Goal: Task Accomplishment & Management: Use online tool/utility

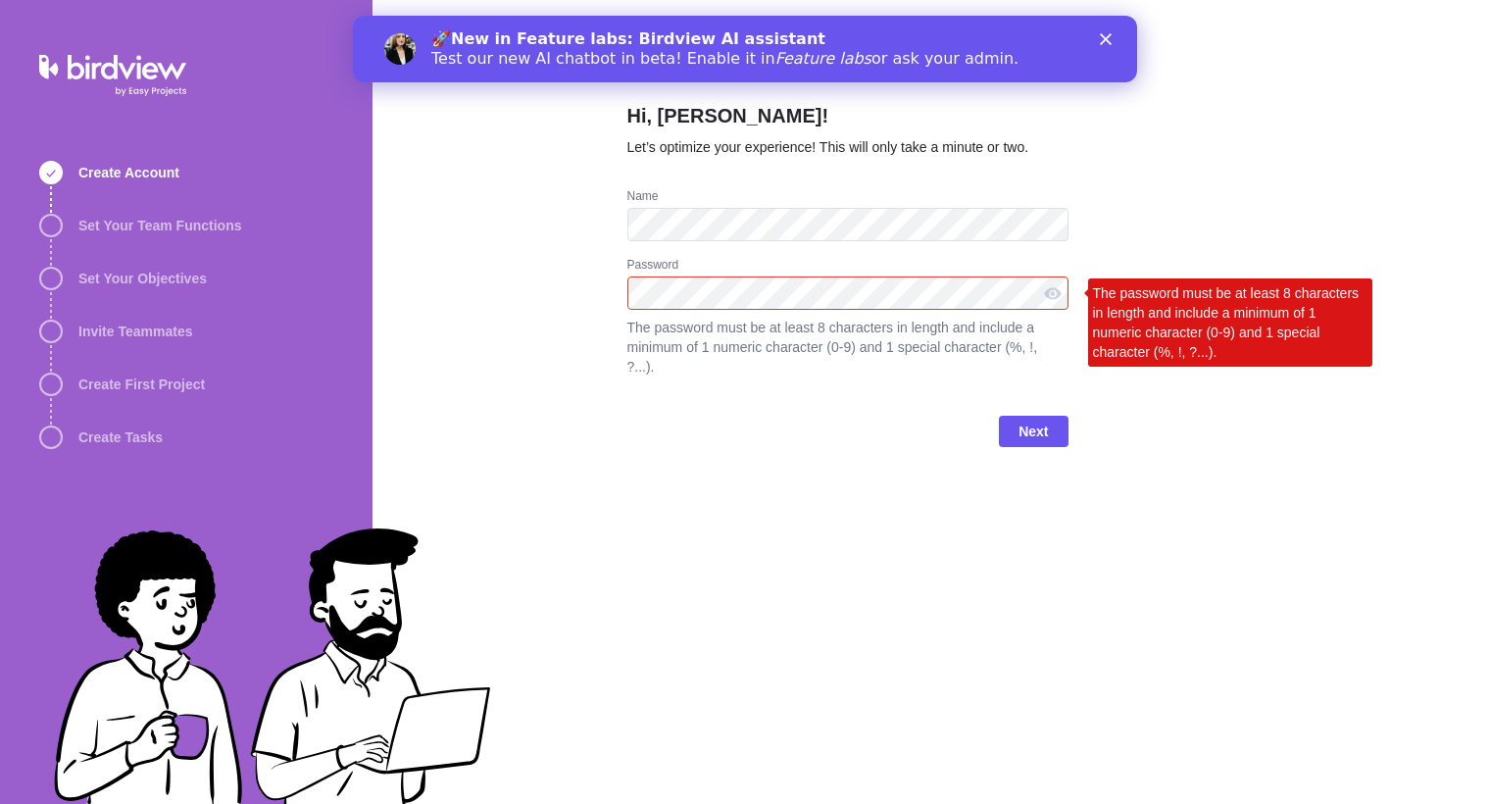
click at [949, 492] on div "Hi, [PERSON_NAME]! Let’s optimize your experience! This will only take a minute…" at bounding box center [848, 402] width 441 height 804
click at [1031, 435] on span "Next" at bounding box center [1033, 432] width 29 height 24
click at [903, 552] on div "Hi, [PERSON_NAME]! Let’s optimize your experience! This will only take a minute…" at bounding box center [848, 402] width 441 height 804
click at [1033, 461] on div "Next" at bounding box center [848, 439] width 441 height 78
click at [1036, 424] on span "Next" at bounding box center [1033, 432] width 29 height 24
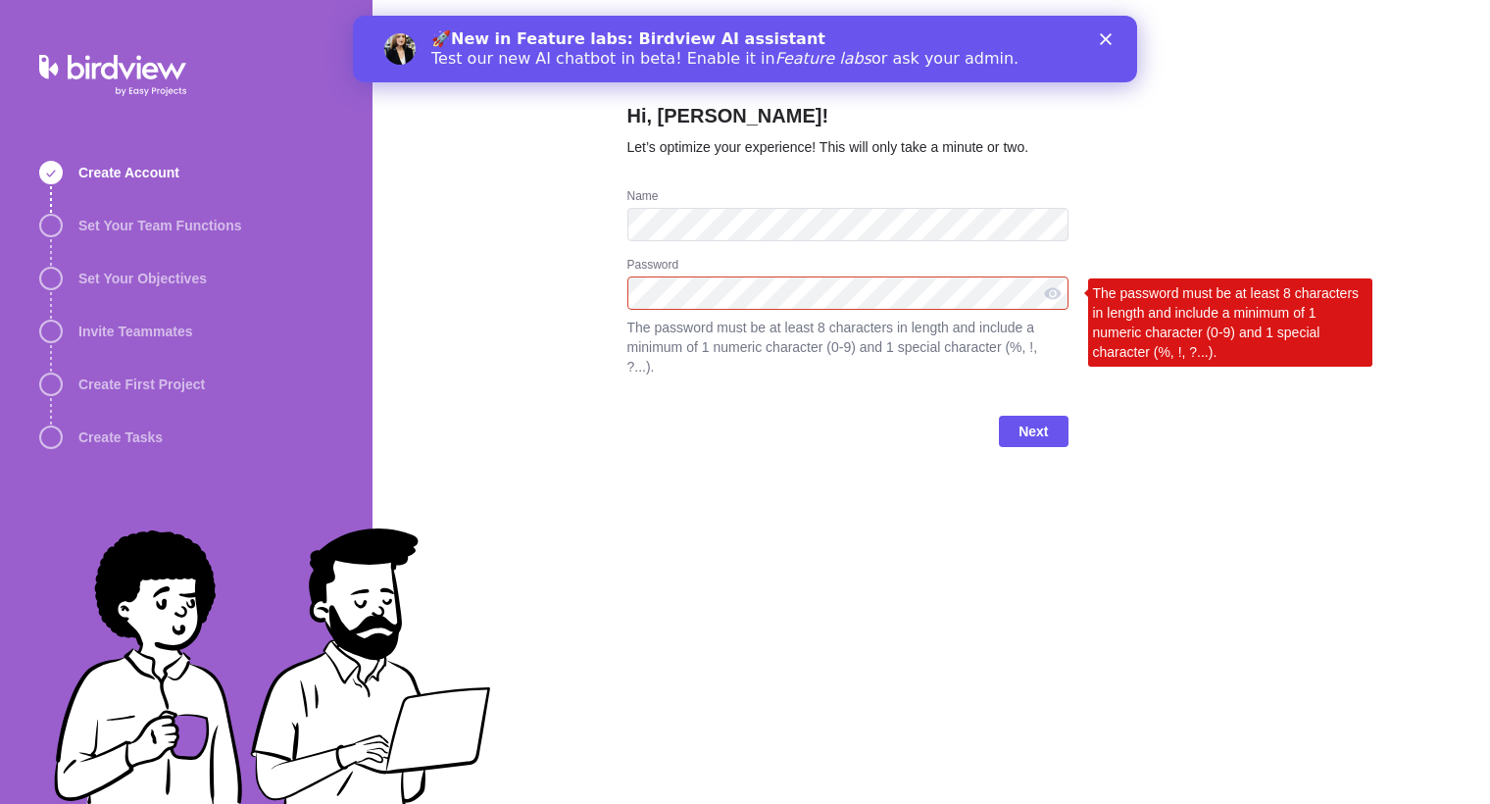
click at [585, 304] on div "Hi, [PERSON_NAME]! Let’s optimize your experience! This will only take a minute…" at bounding box center [932, 402] width 1118 height 804
click at [603, 271] on div "Hi, [PERSON_NAME]! Let’s optimize your experience! This will only take a minute…" at bounding box center [932, 402] width 1118 height 804
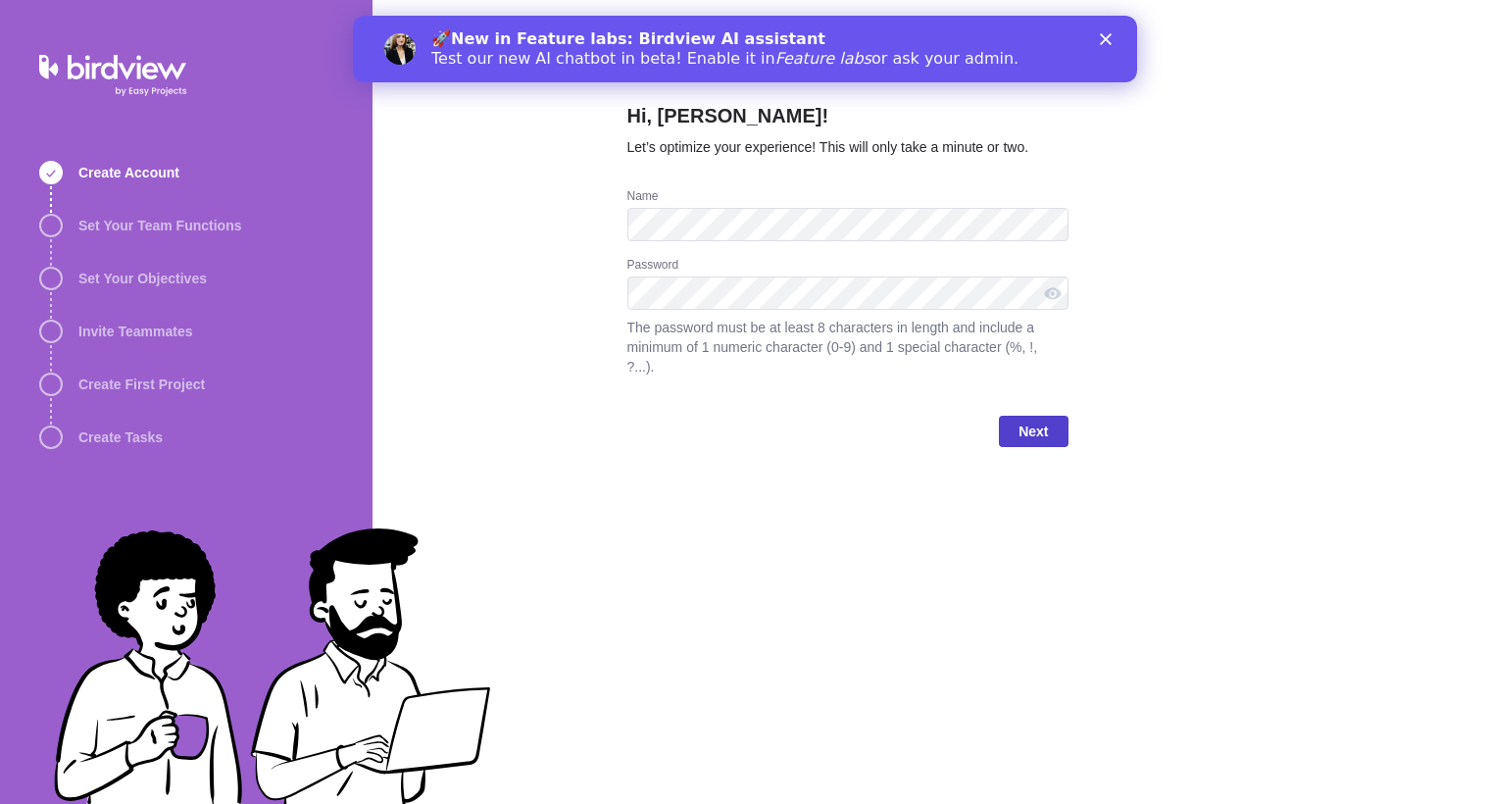
click at [1040, 423] on span "Next" at bounding box center [1033, 432] width 29 height 24
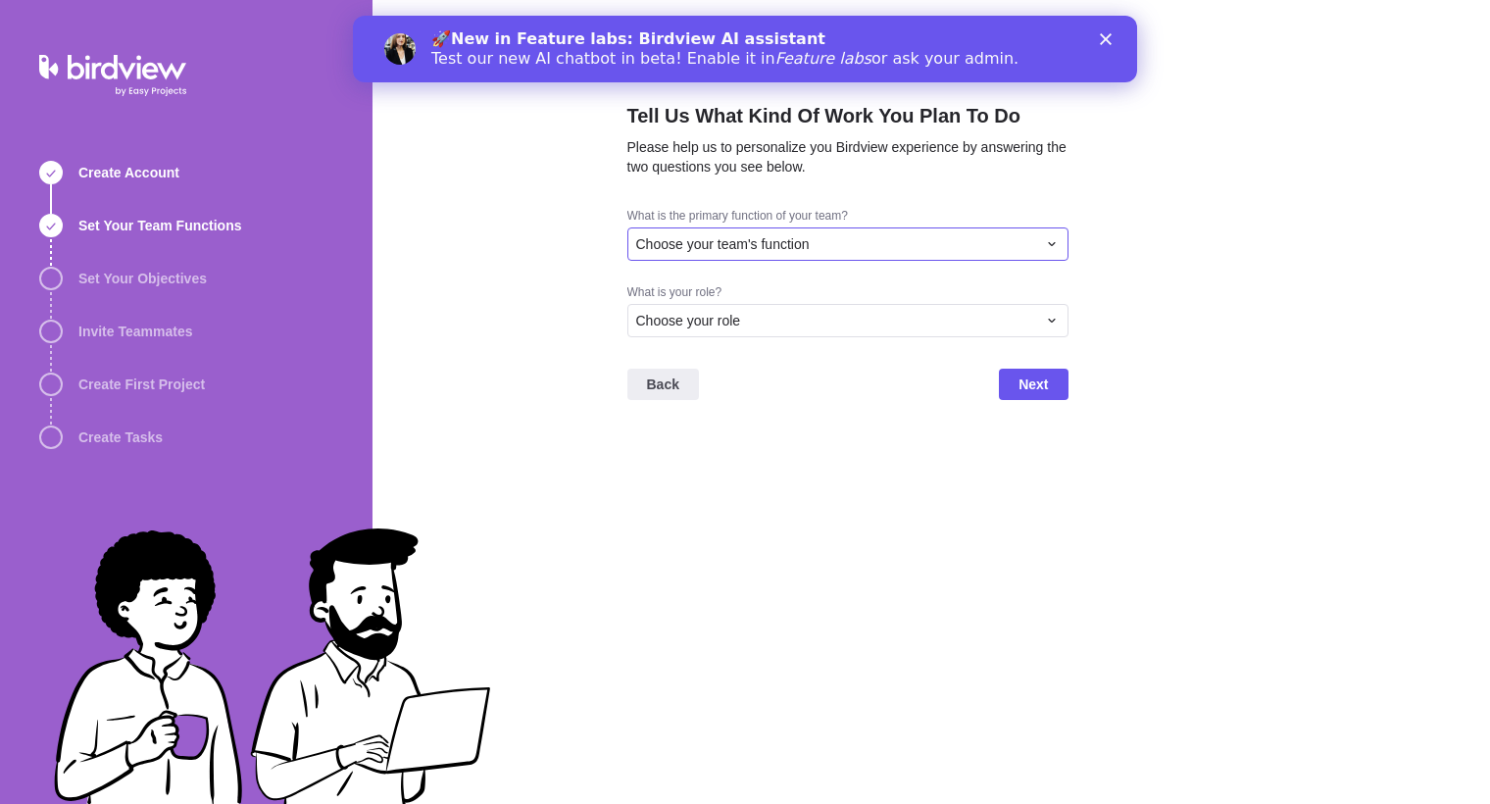
click at [949, 245] on div "Choose your team's function" at bounding box center [836, 244] width 400 height 20
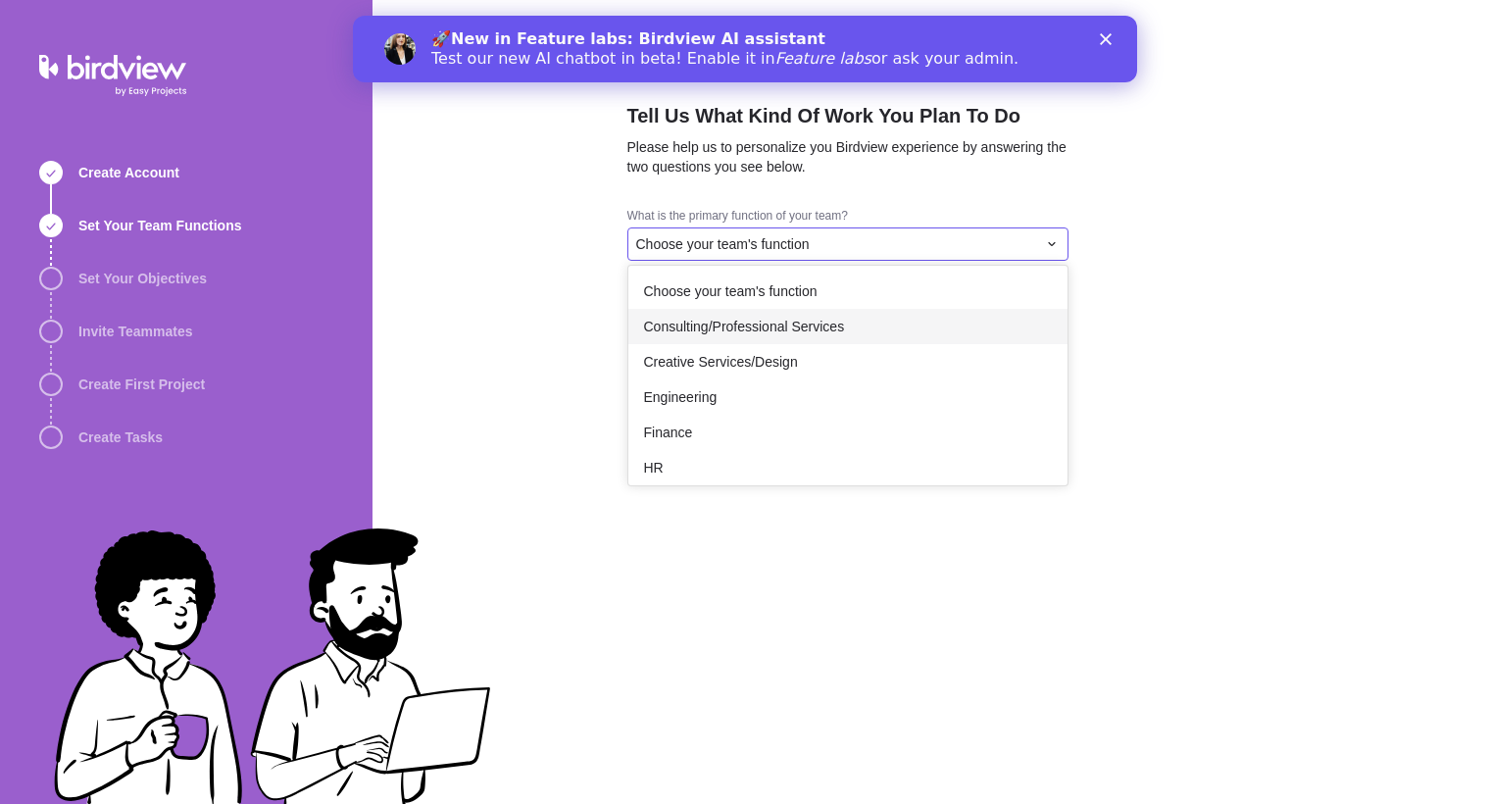
click at [896, 326] on div "Consulting/Professional Services" at bounding box center [847, 326] width 439 height 35
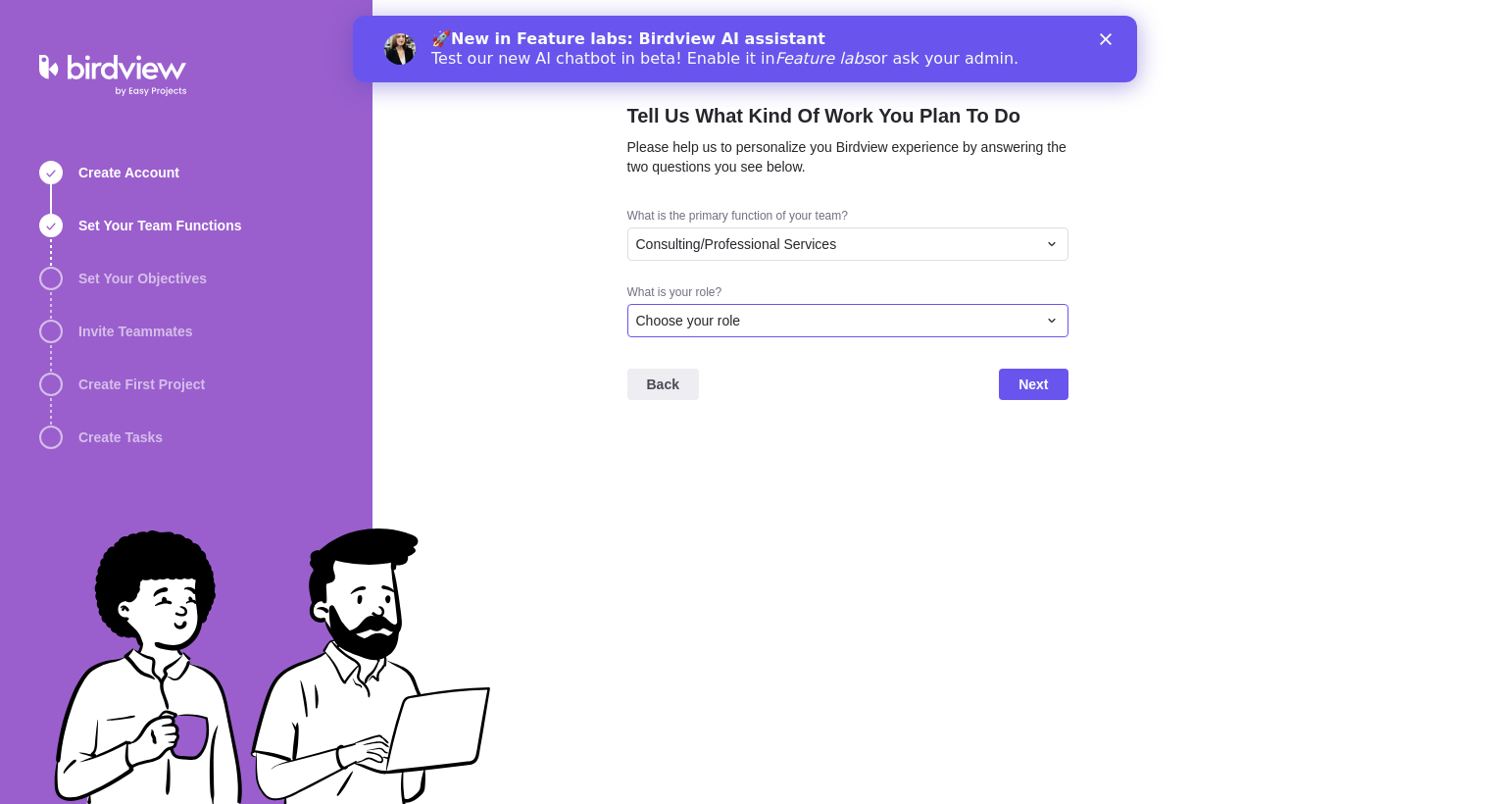
click at [855, 314] on div "Choose your role" at bounding box center [836, 321] width 400 height 20
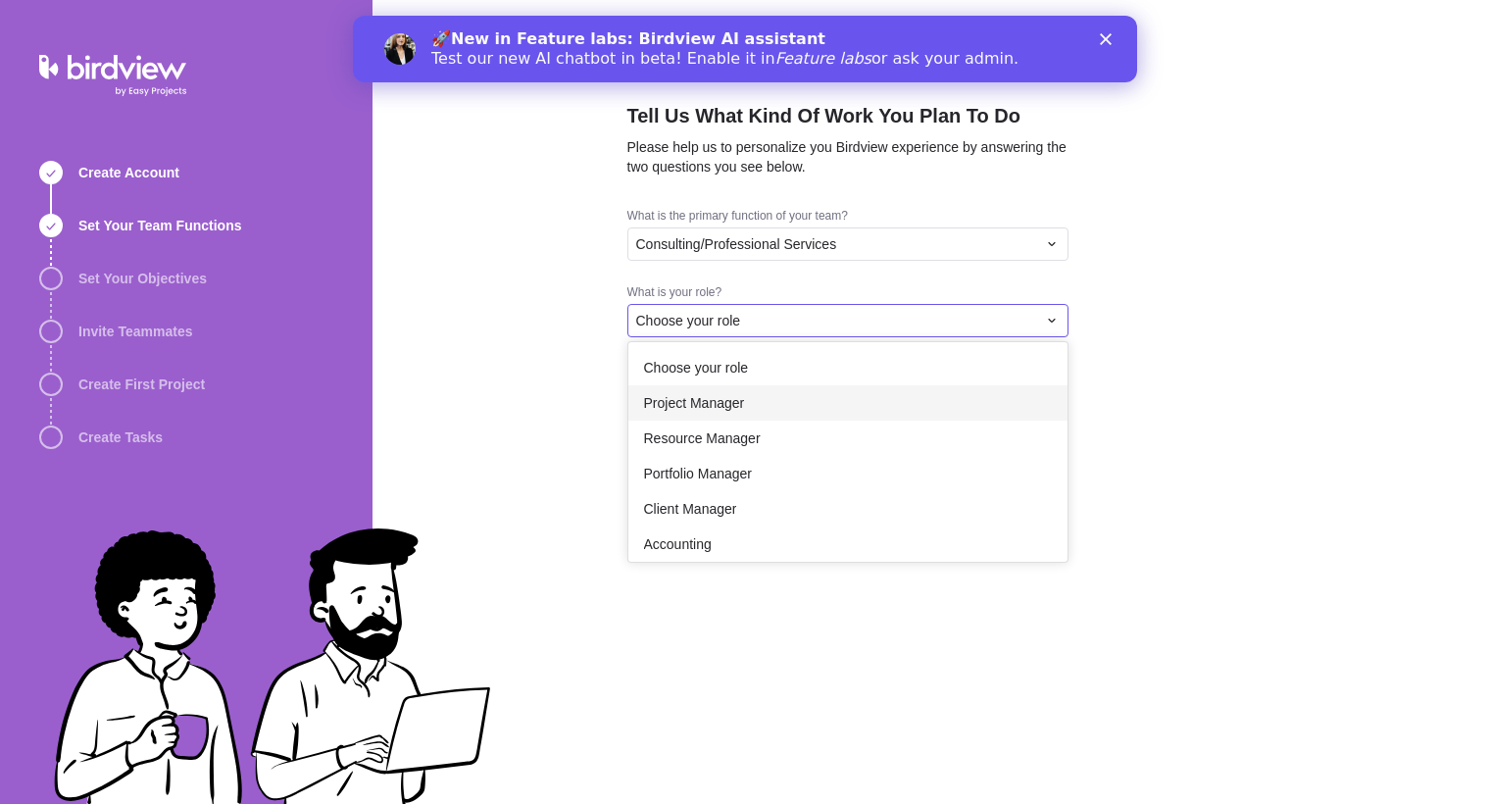
click at [827, 397] on div "Project Manager" at bounding box center [847, 402] width 439 height 35
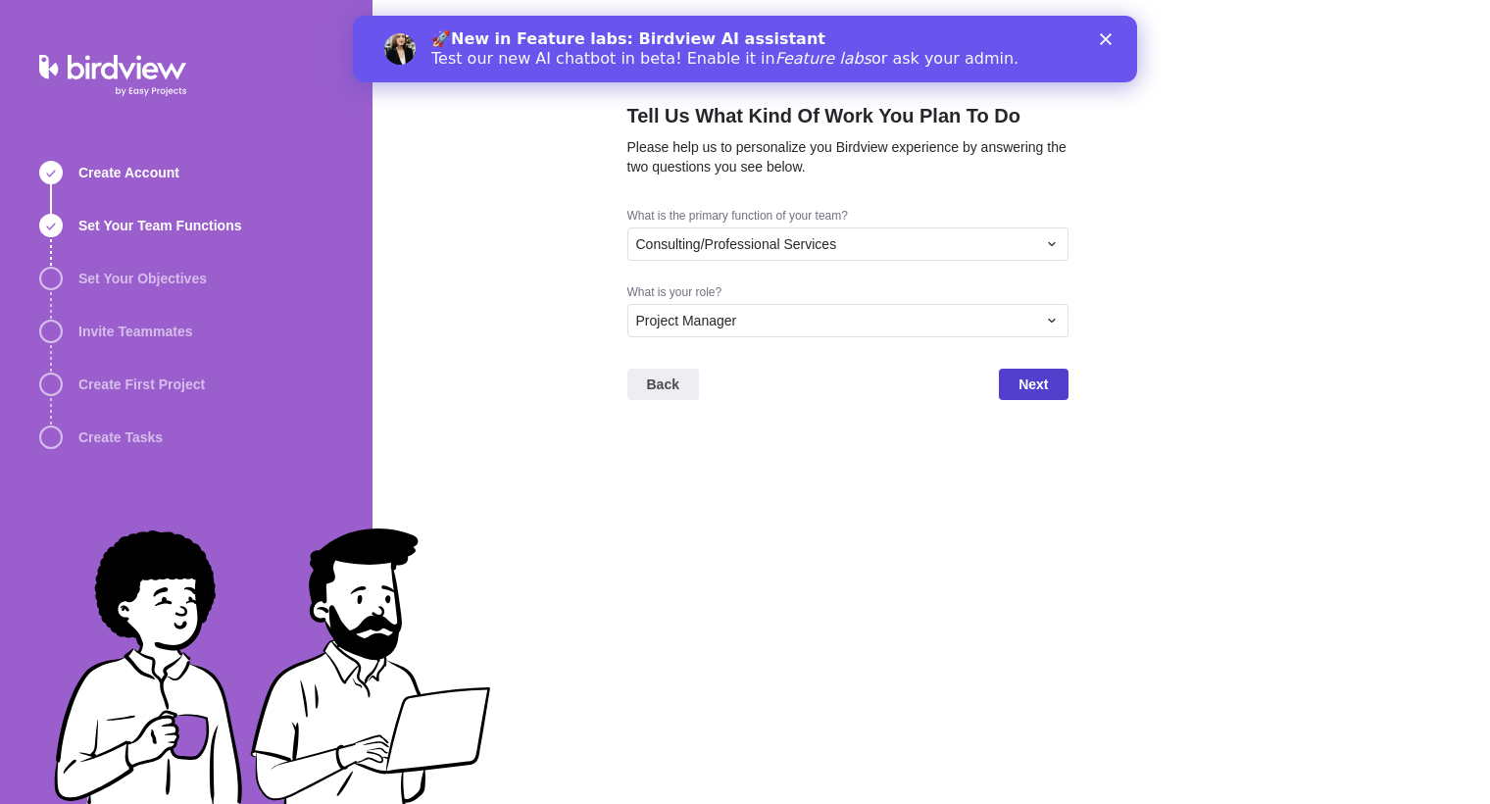
click at [1010, 385] on span "Next" at bounding box center [1033, 384] width 69 height 31
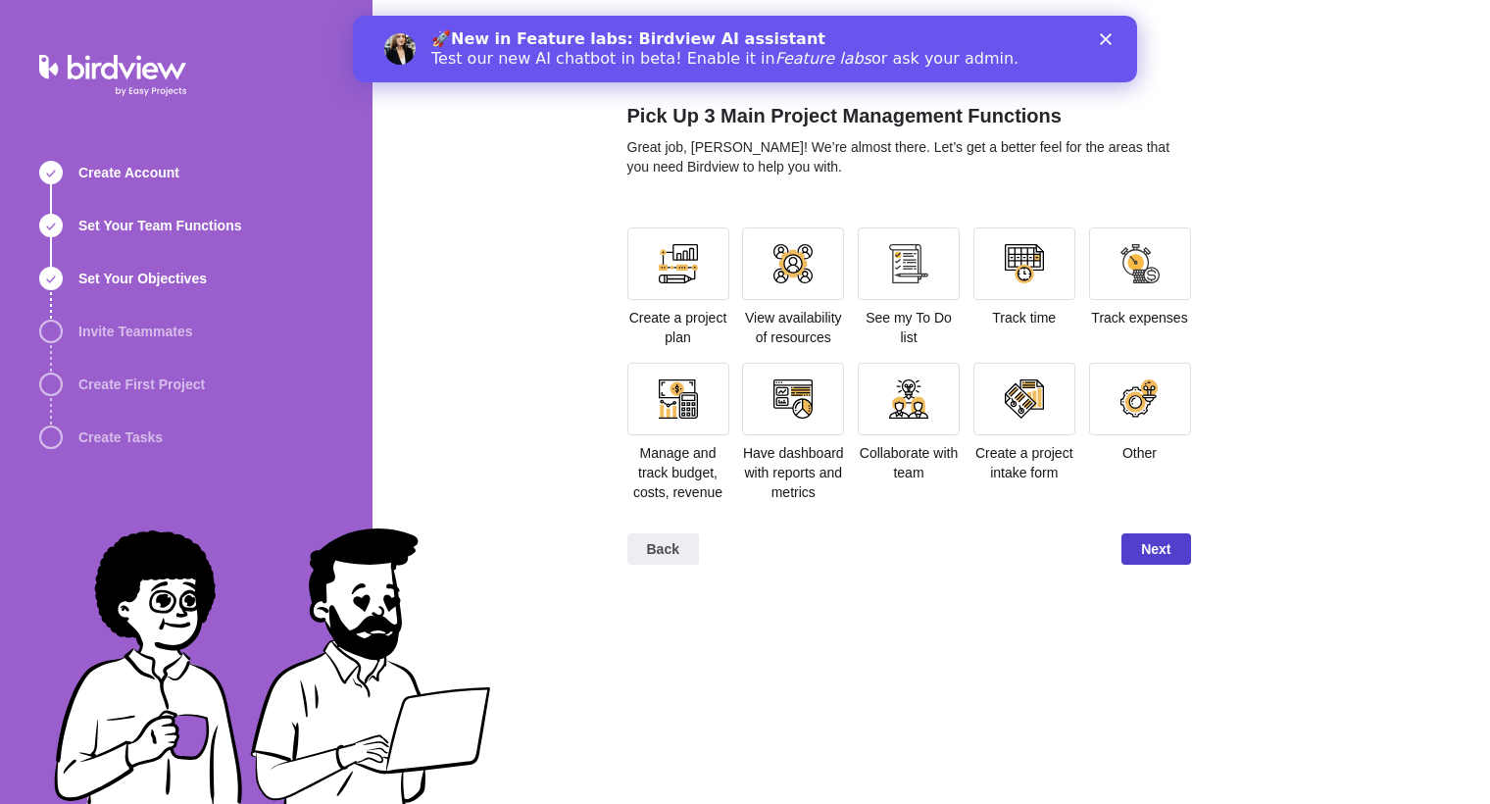
click at [1160, 561] on span "Next" at bounding box center [1155, 549] width 29 height 24
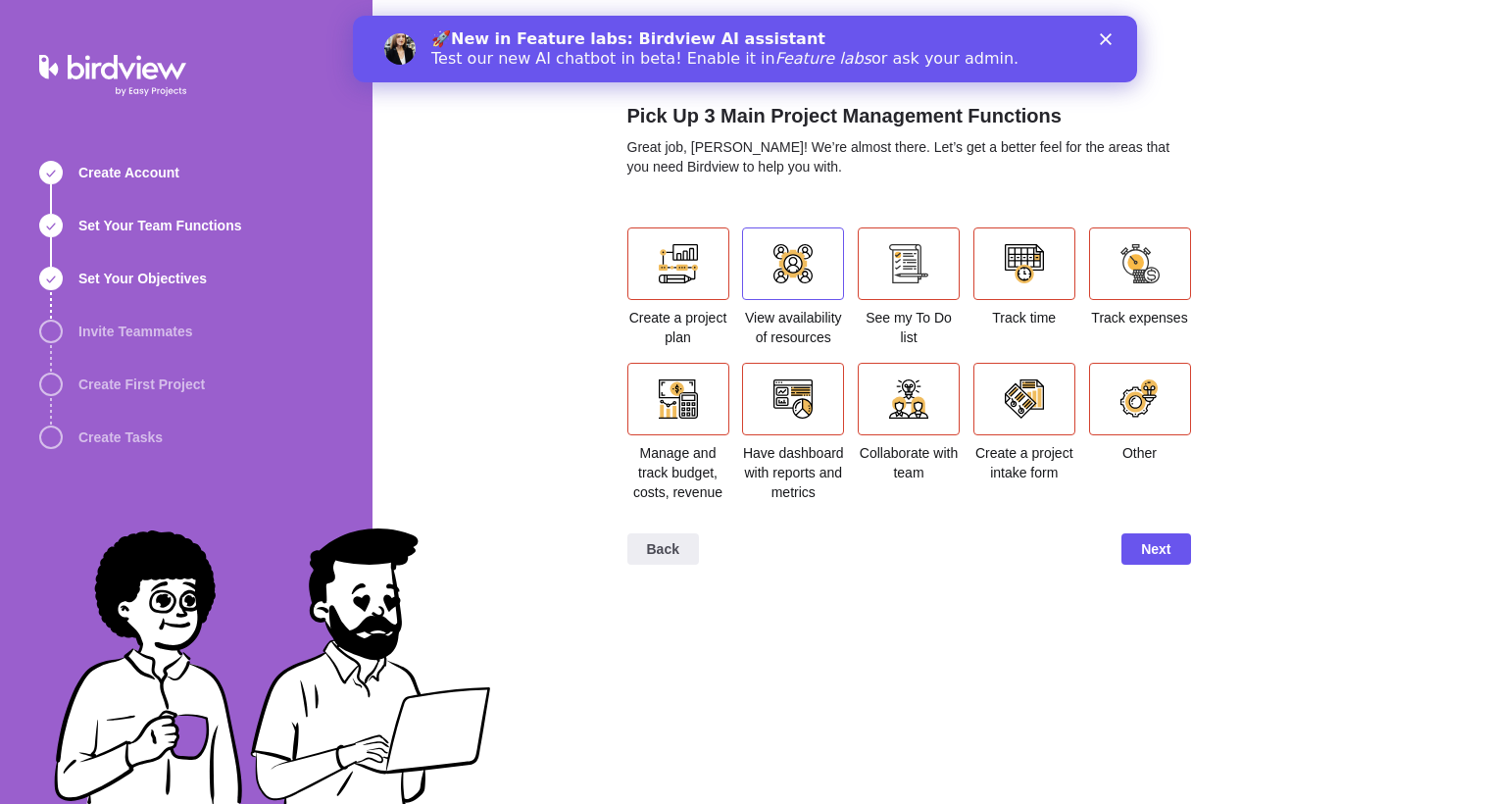
click at [805, 257] on div at bounding box center [793, 263] width 39 height 39
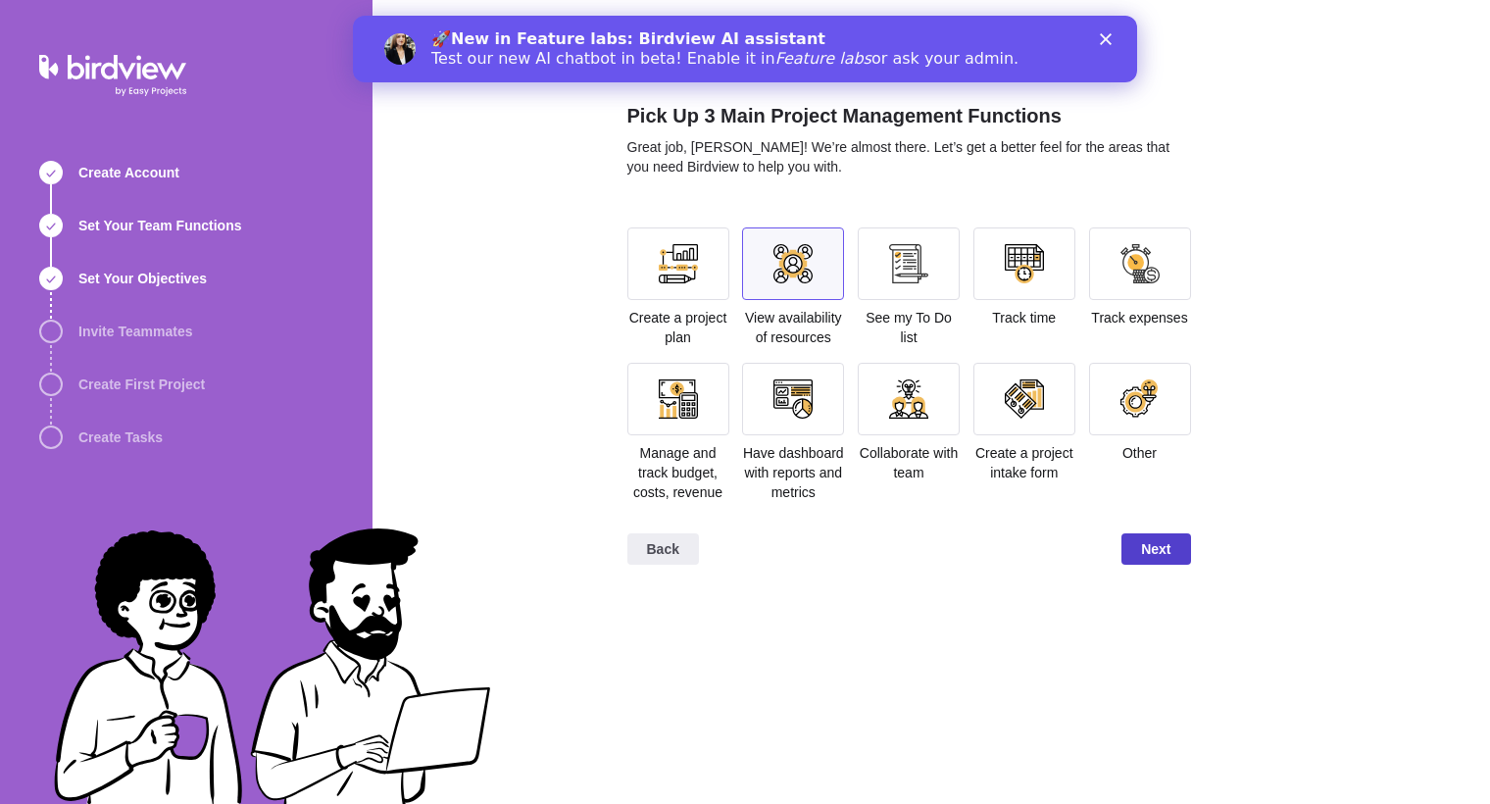
click at [1174, 565] on span "Next" at bounding box center [1156, 548] width 69 height 31
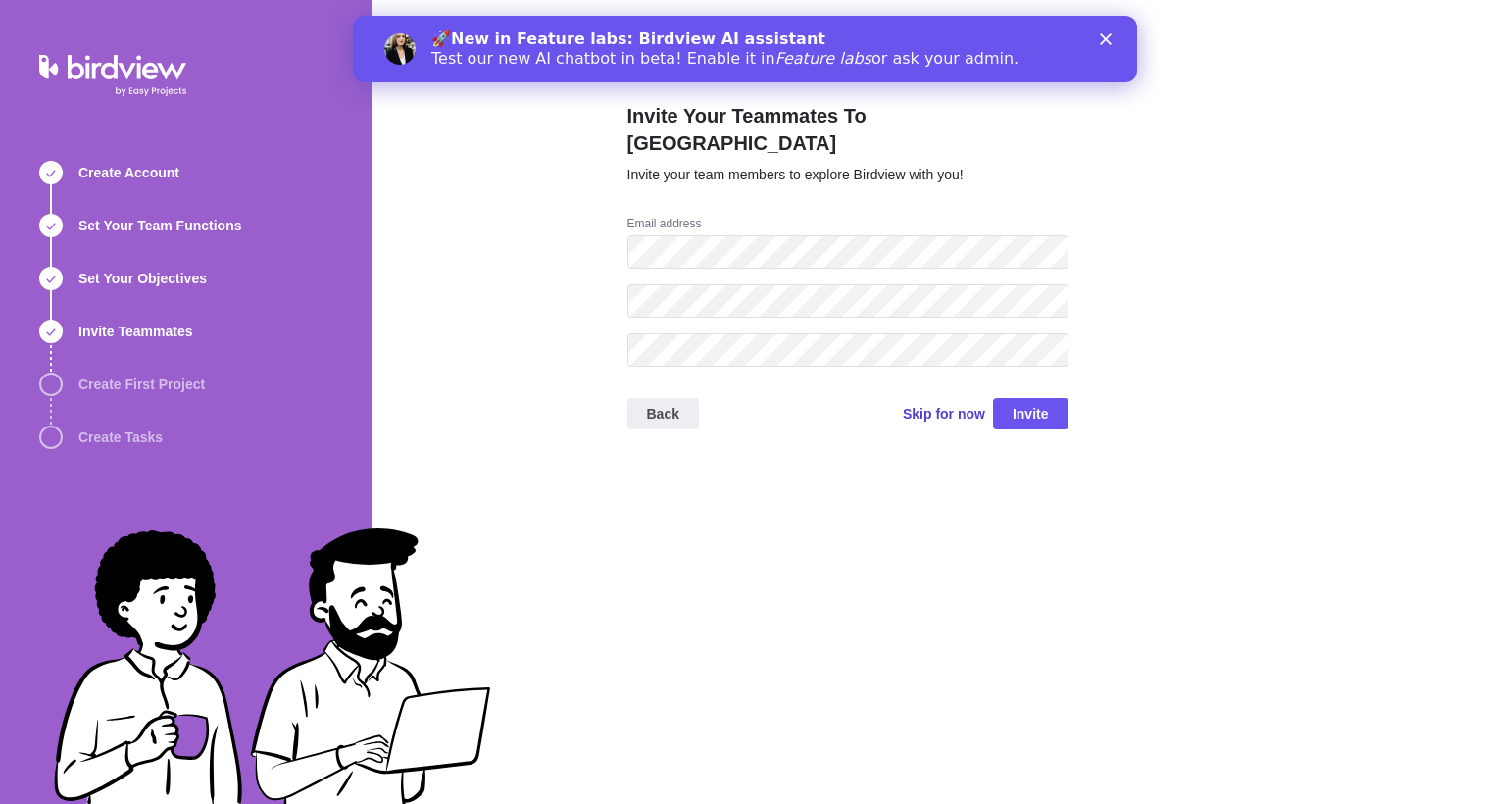
click at [944, 404] on span "Skip for now" at bounding box center [944, 414] width 82 height 20
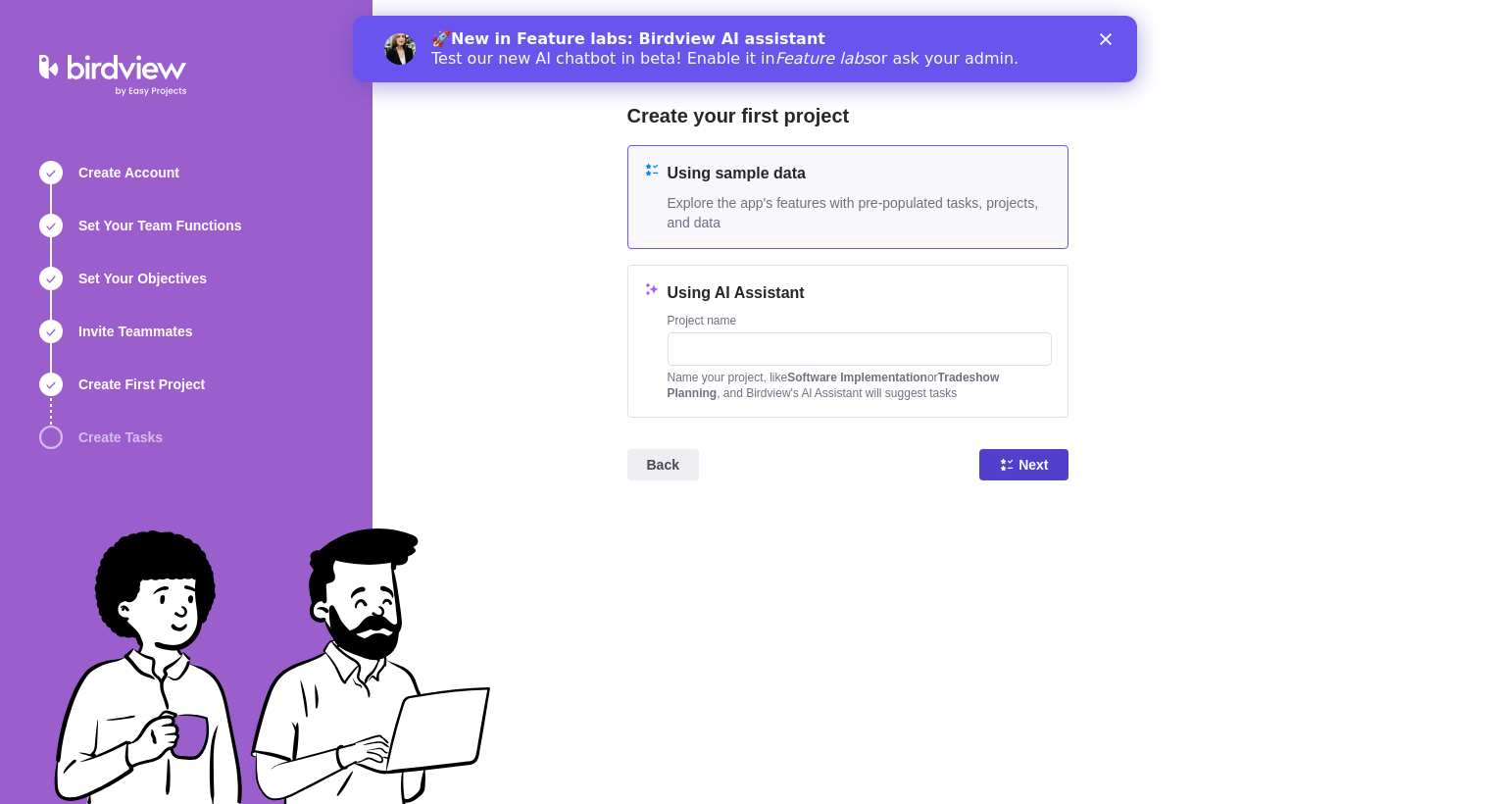
click at [1026, 471] on span "Next" at bounding box center [1033, 465] width 29 height 24
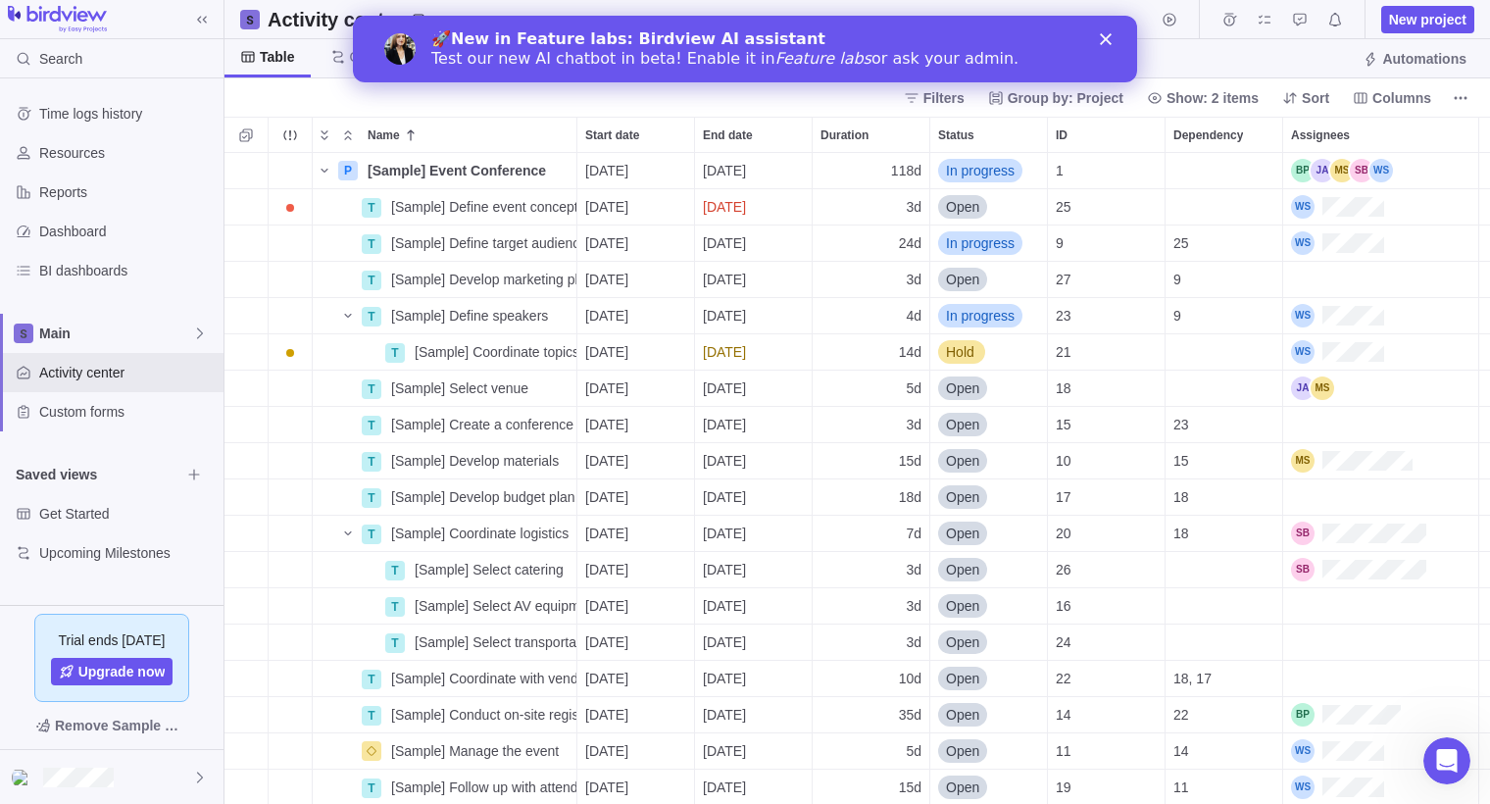
scroll to position [651, 1266]
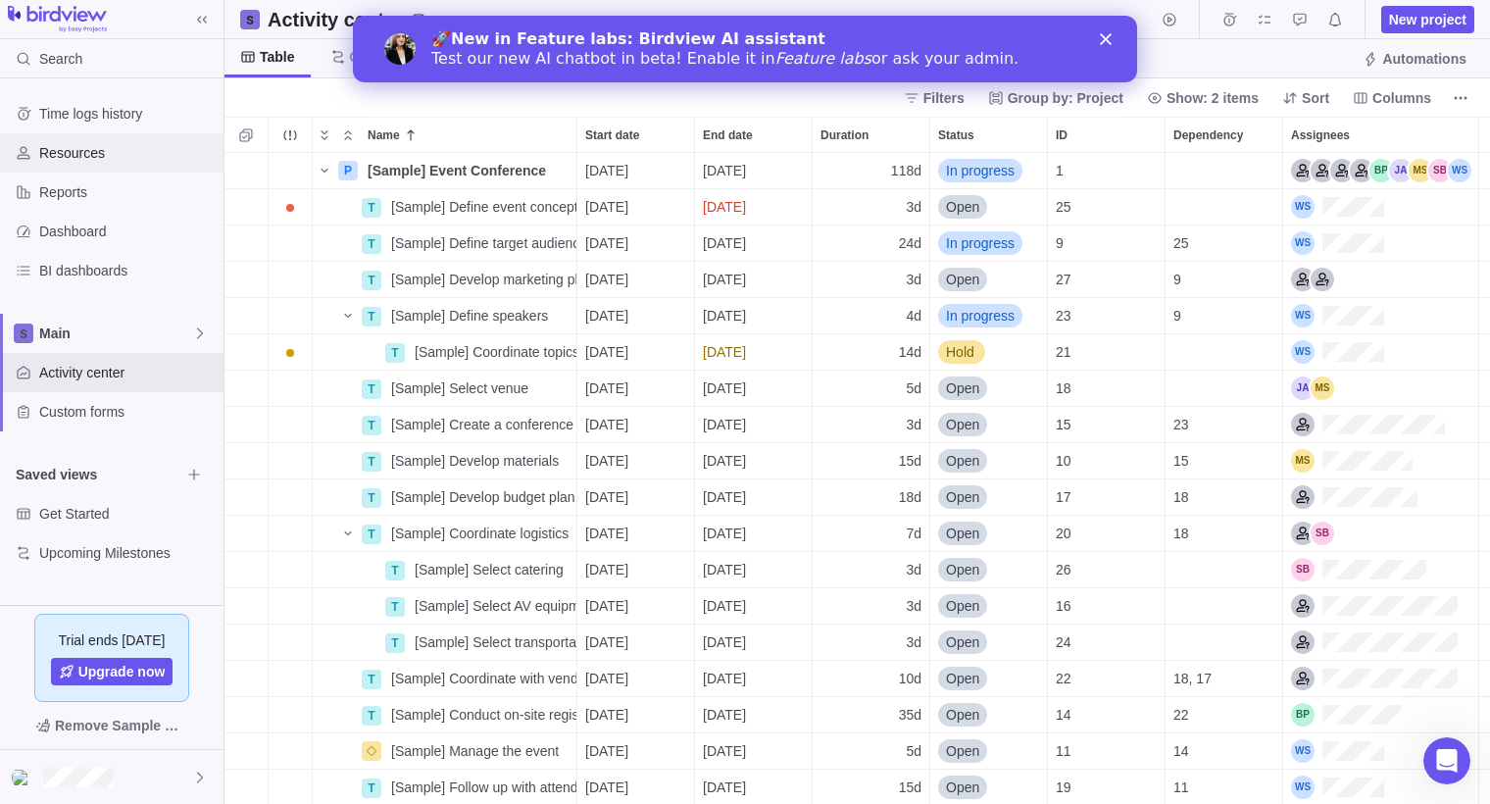
click at [112, 159] on span "Resources" at bounding box center [127, 153] width 176 height 20
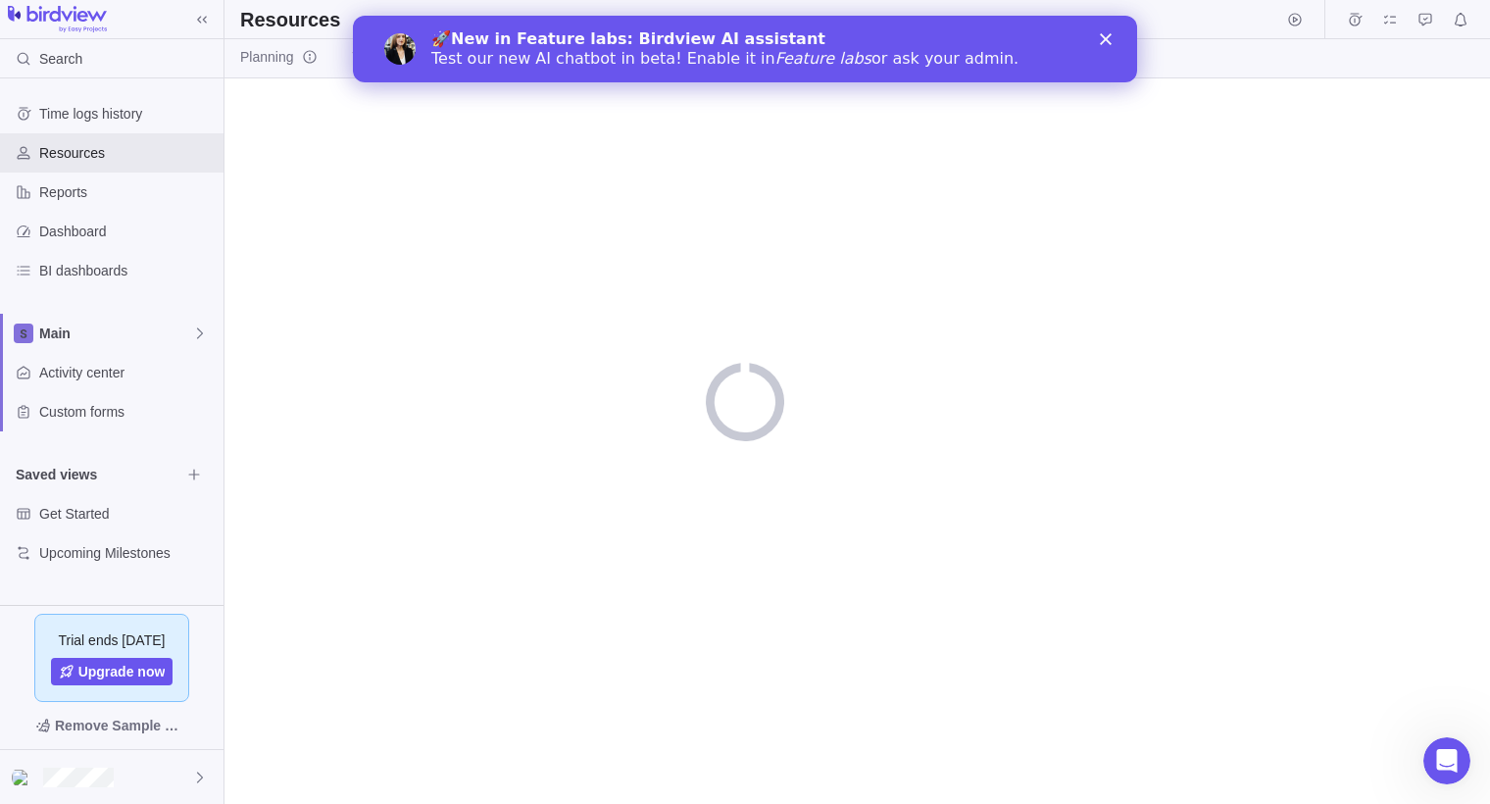
click at [1109, 41] on polygon "Close" at bounding box center [1106, 39] width 12 height 12
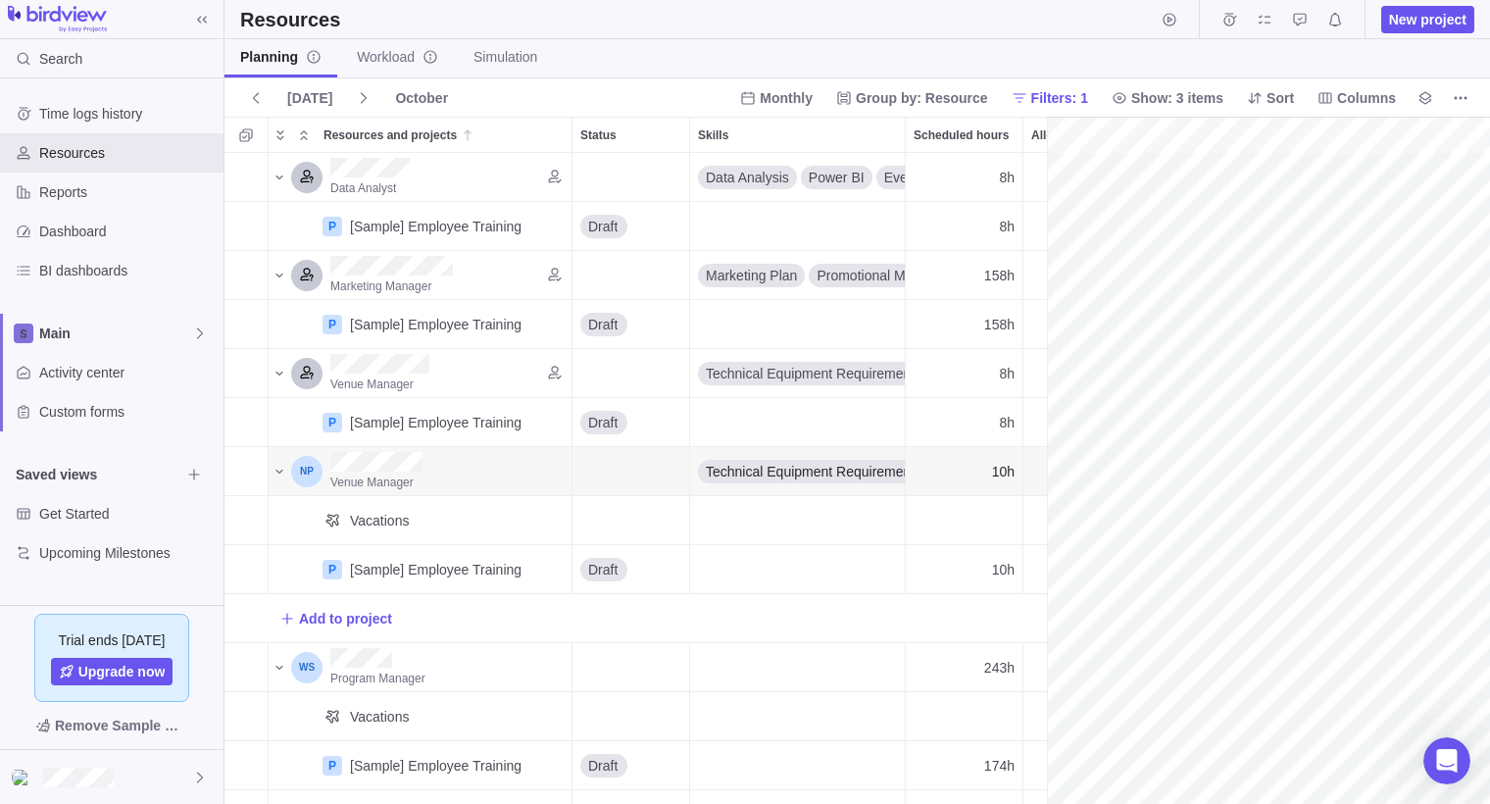
scroll to position [0, 340]
click at [378, 55] on span "Workload" at bounding box center [397, 57] width 81 height 20
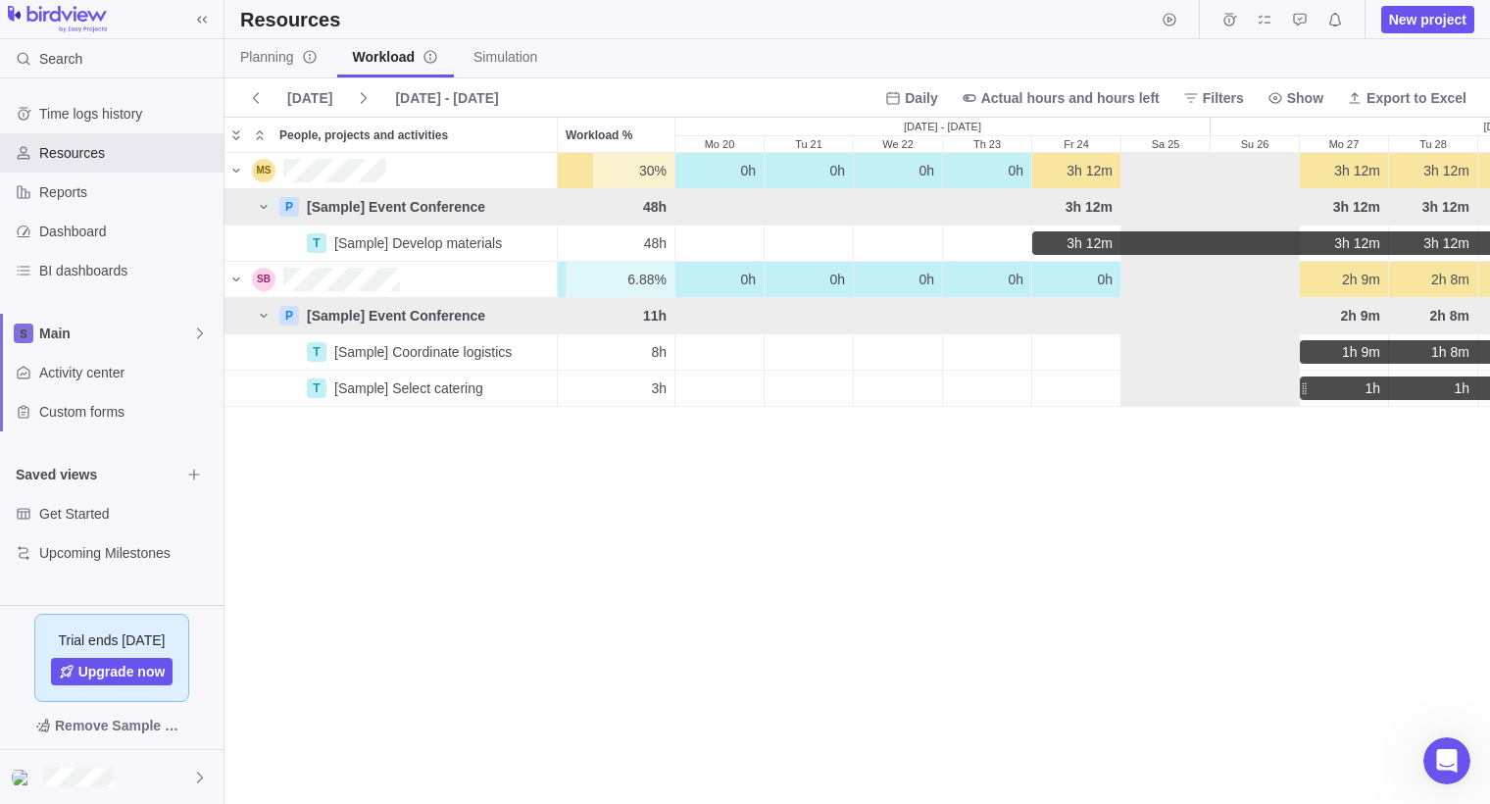
scroll to position [650, 1266]
click at [512, 56] on span "Simulation" at bounding box center [506, 57] width 64 height 20
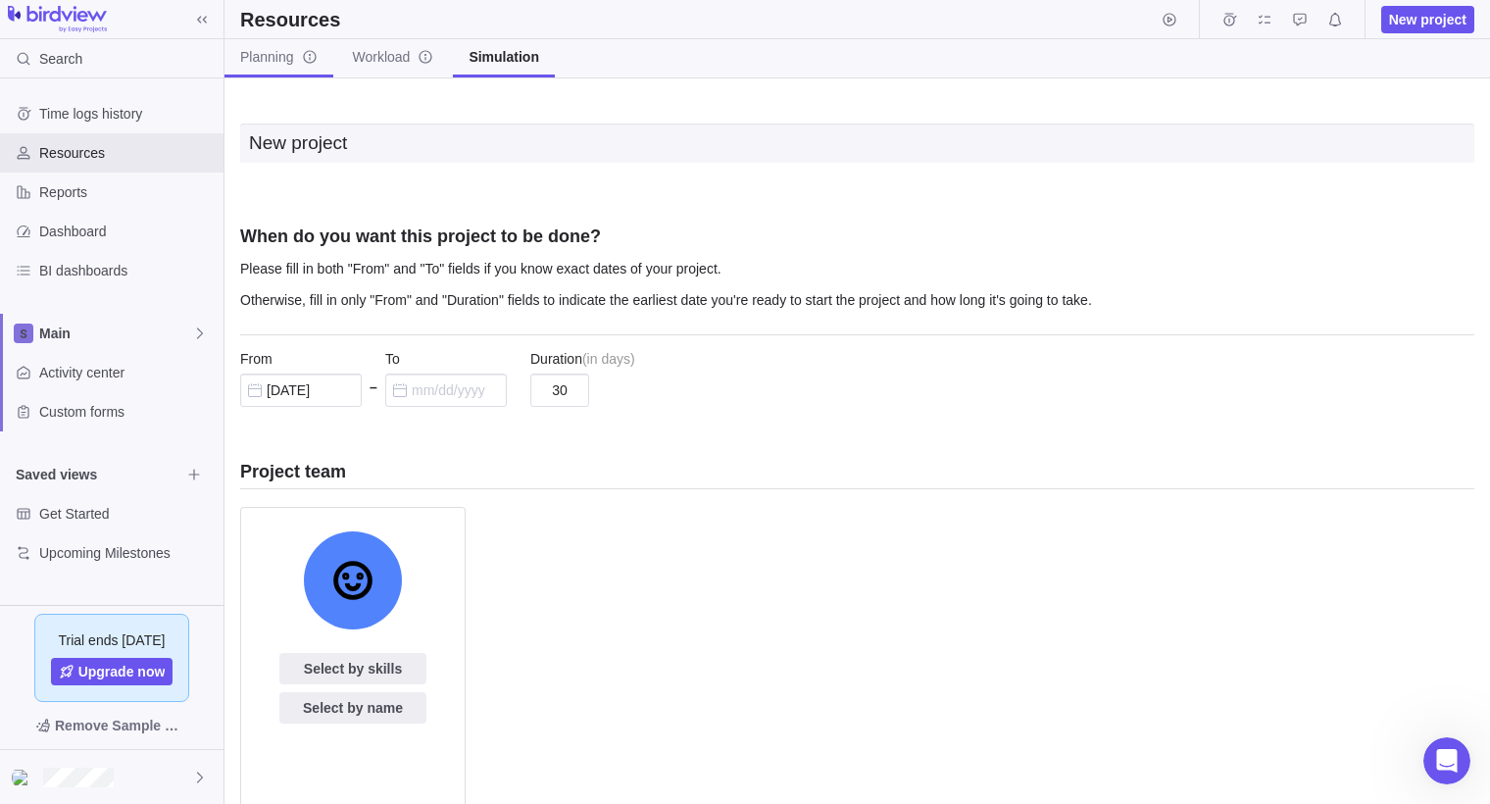
click at [258, 61] on span "Planning" at bounding box center [278, 57] width 77 height 20
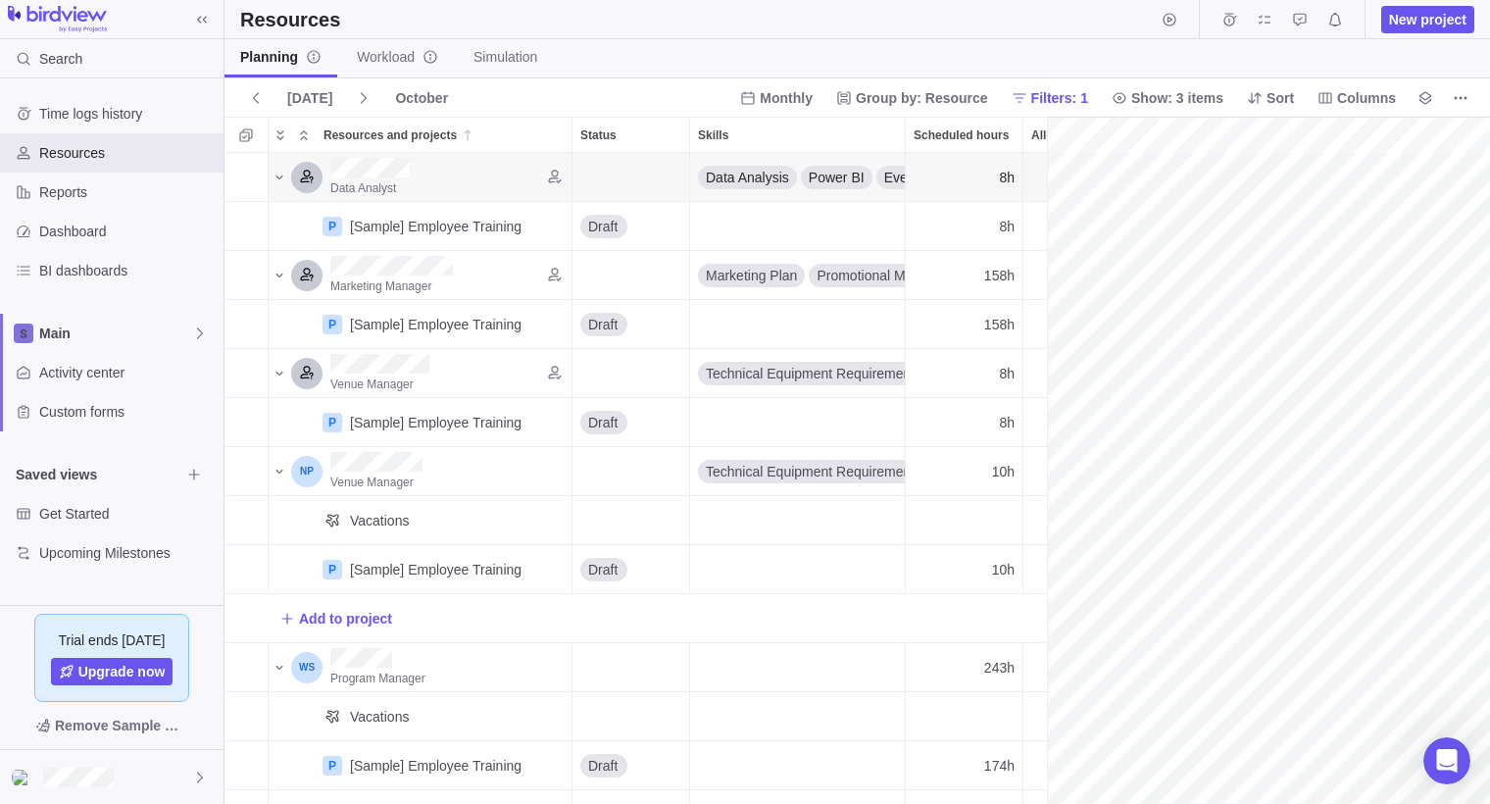
scroll to position [0, 340]
click at [197, 17] on icon at bounding box center [202, 20] width 16 height 16
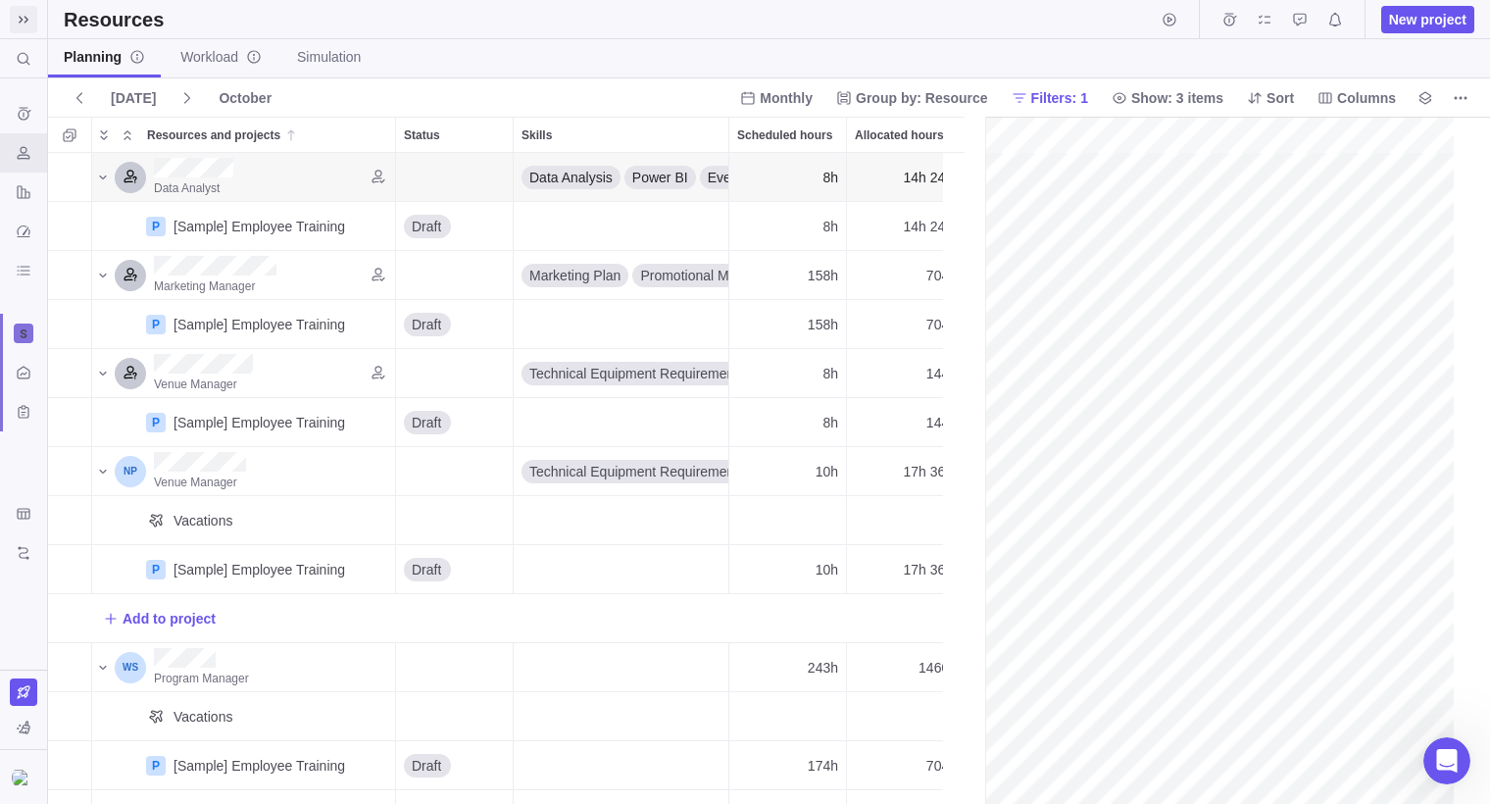
scroll to position [651, 937]
click at [219, 64] on span "Workload" at bounding box center [220, 57] width 81 height 20
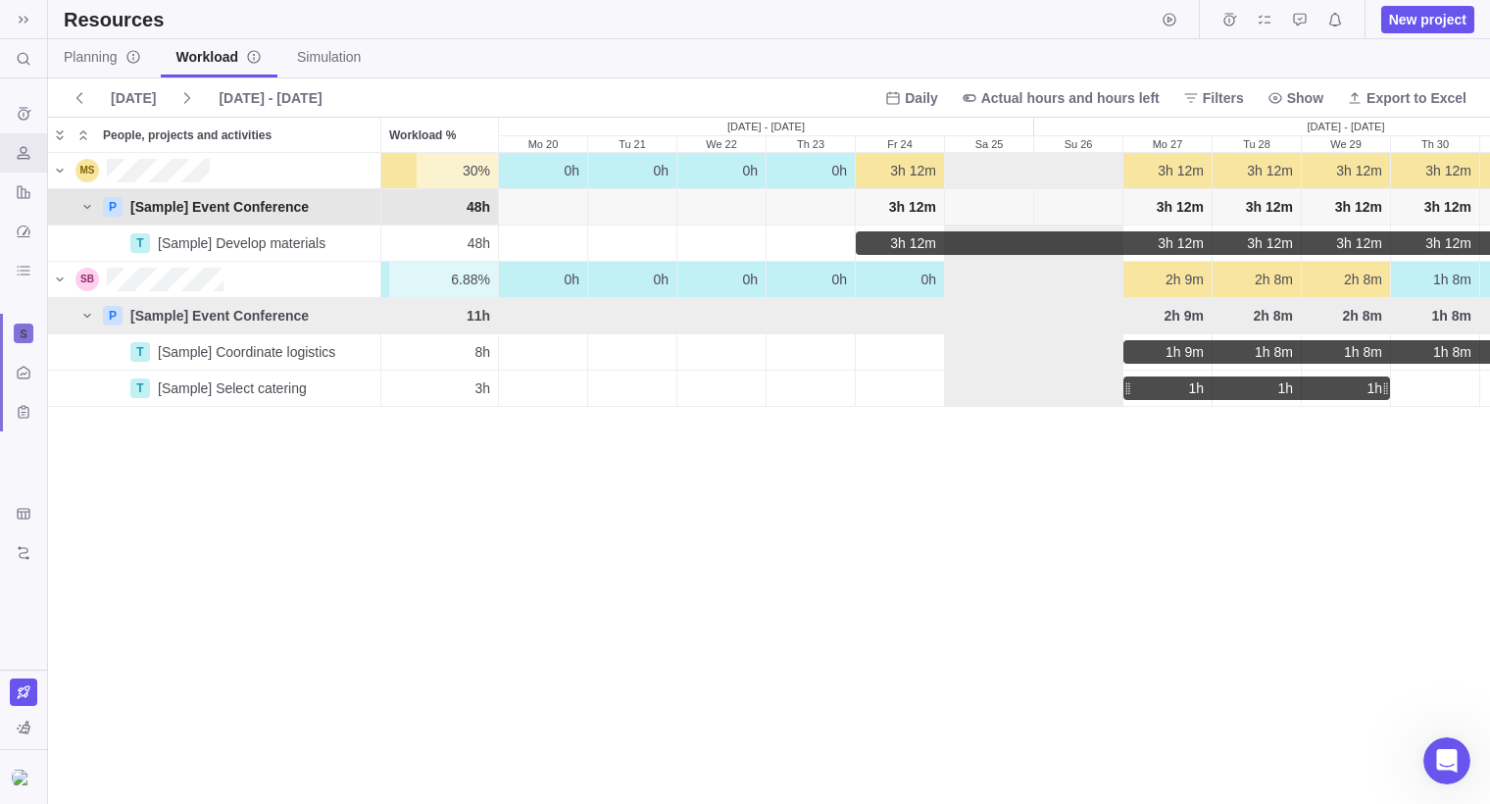
scroll to position [650, 1442]
click at [355, 51] on span "Simulation" at bounding box center [329, 57] width 64 height 20
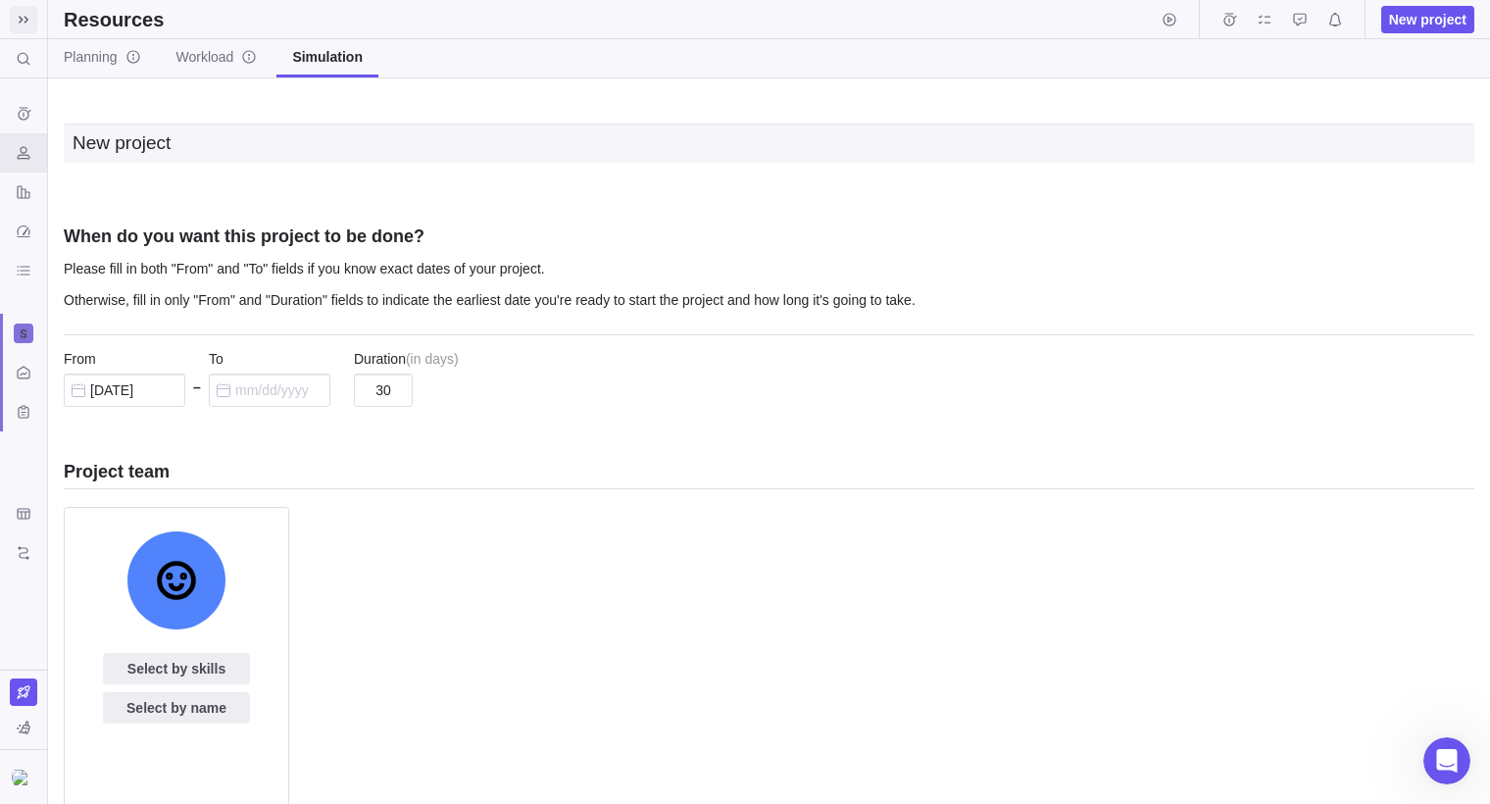
click at [26, 16] on icon at bounding box center [24, 20] width 16 height 16
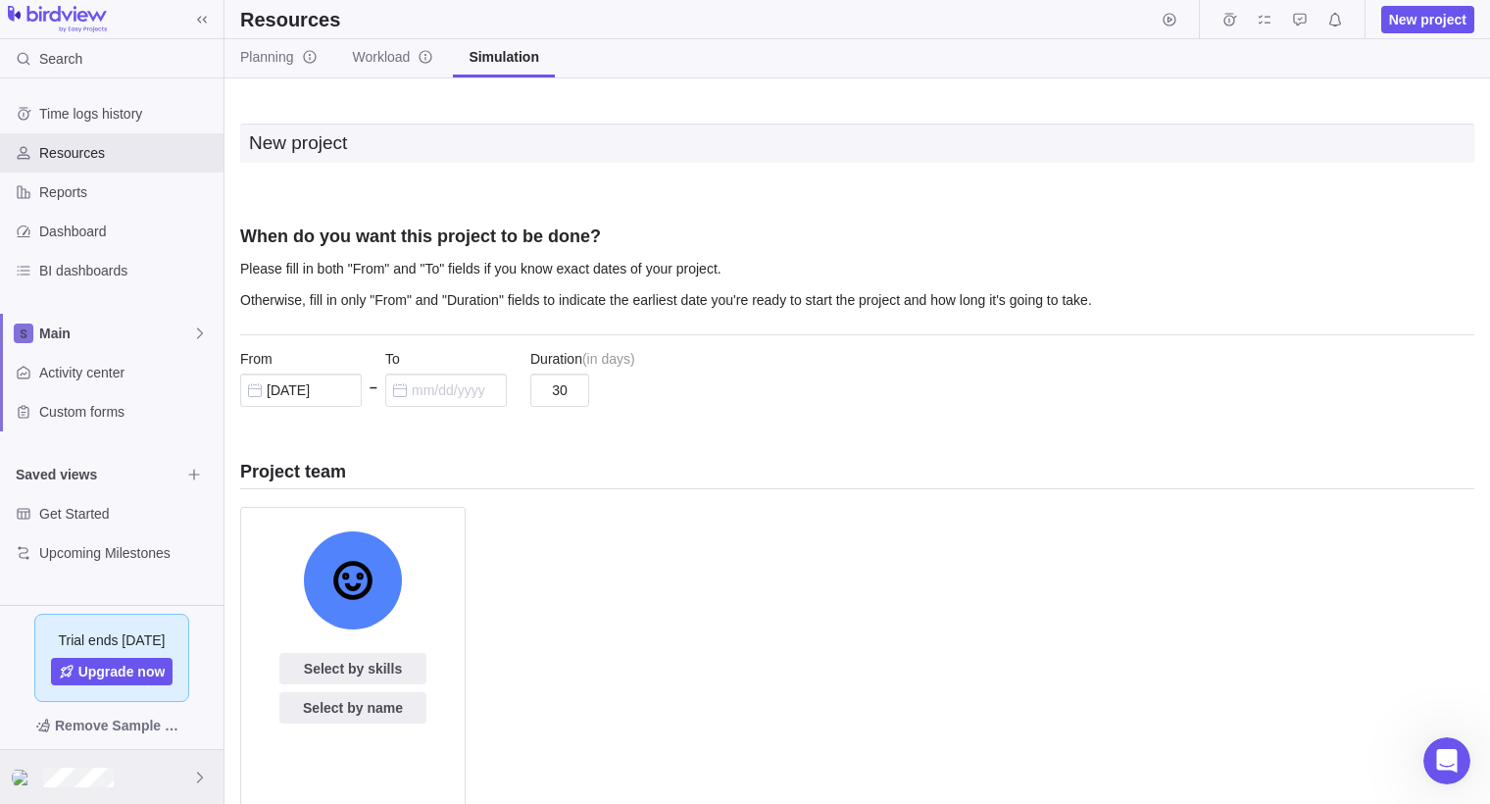
click at [199, 774] on icon at bounding box center [200, 777] width 6 height 11
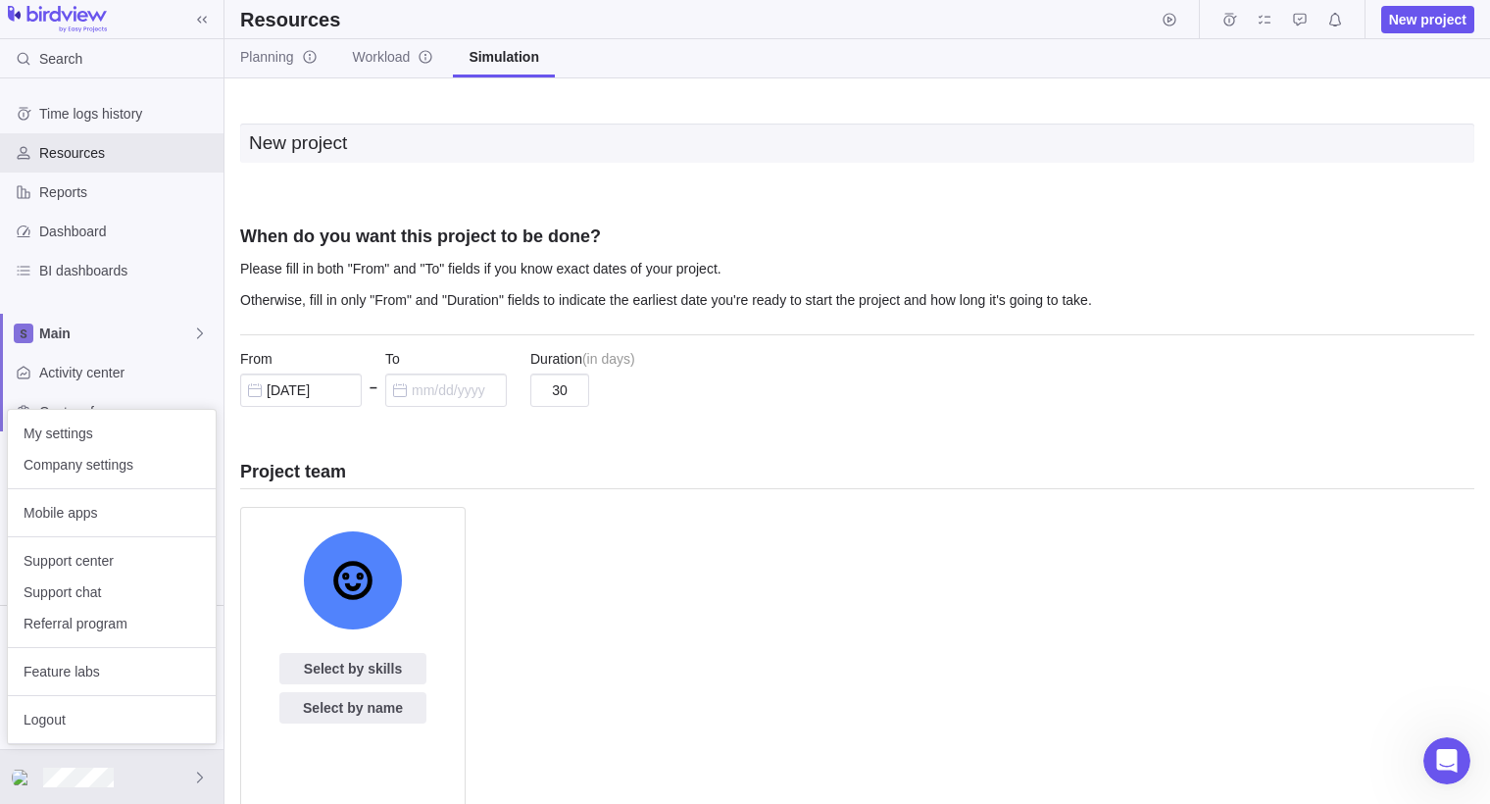
click at [701, 196] on body "Search Time logs history Resources Reports Dashboard BI dashboards Main Activit…" at bounding box center [745, 402] width 1490 height 804
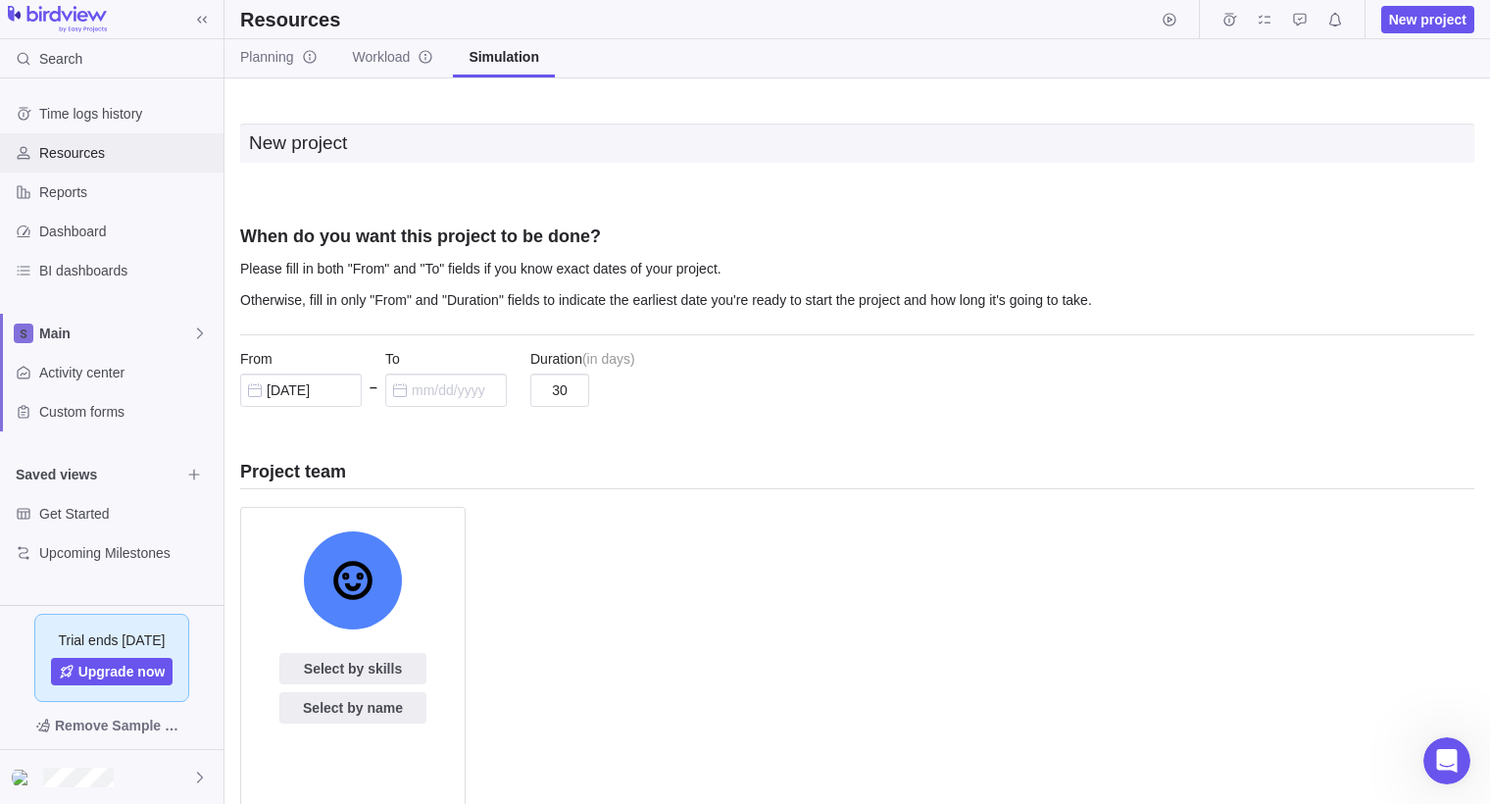
click at [141, 154] on span "Resources" at bounding box center [127, 153] width 176 height 20
click at [284, 63] on span "Planning" at bounding box center [278, 57] width 77 height 20
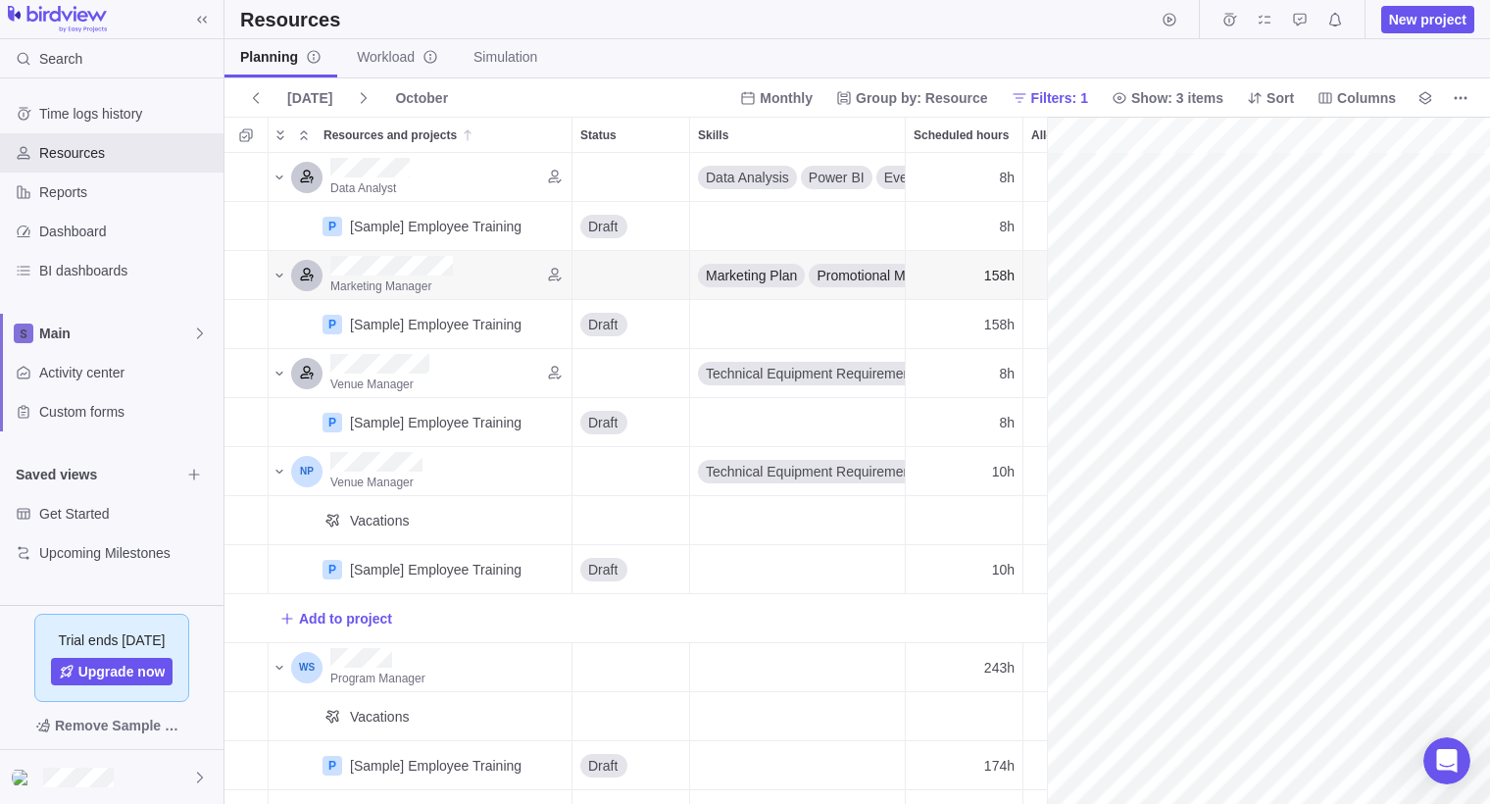
scroll to position [0, 340]
drag, startPoint x: 1051, startPoint y: 186, endPoint x: 846, endPoint y: 200, distance: 205.4
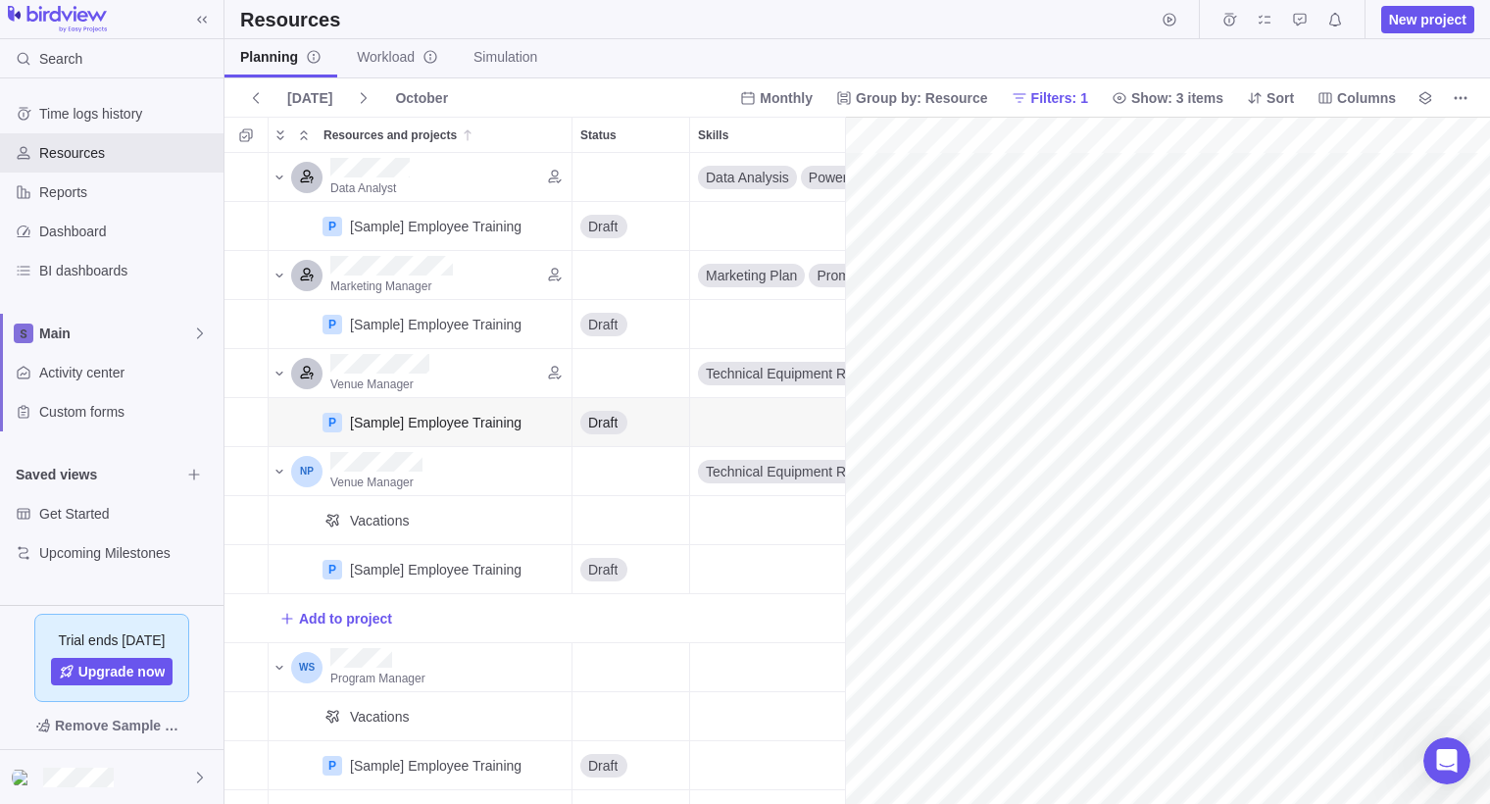
scroll to position [1, 0]
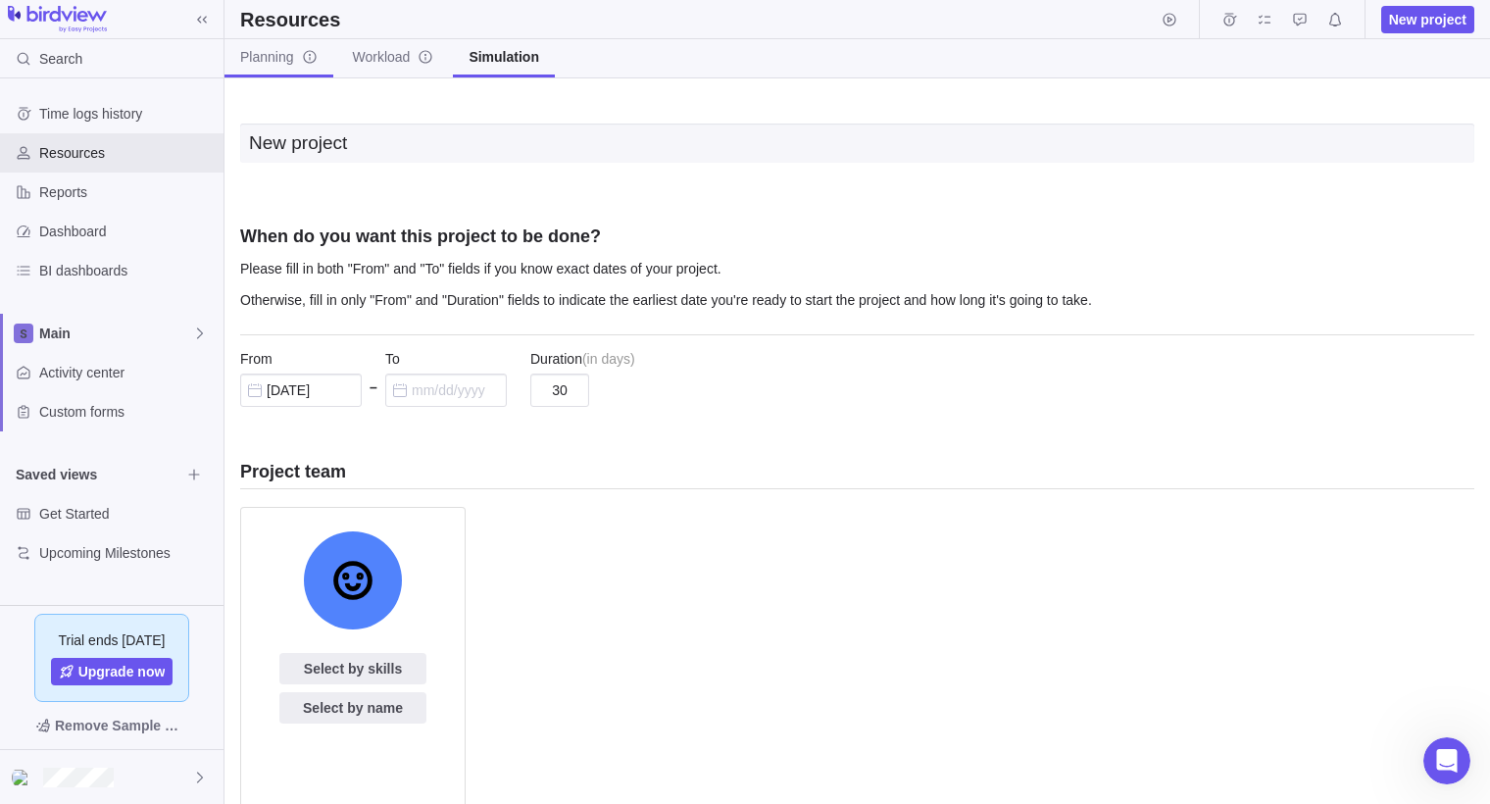
click at [274, 57] on span "Planning" at bounding box center [278, 57] width 77 height 20
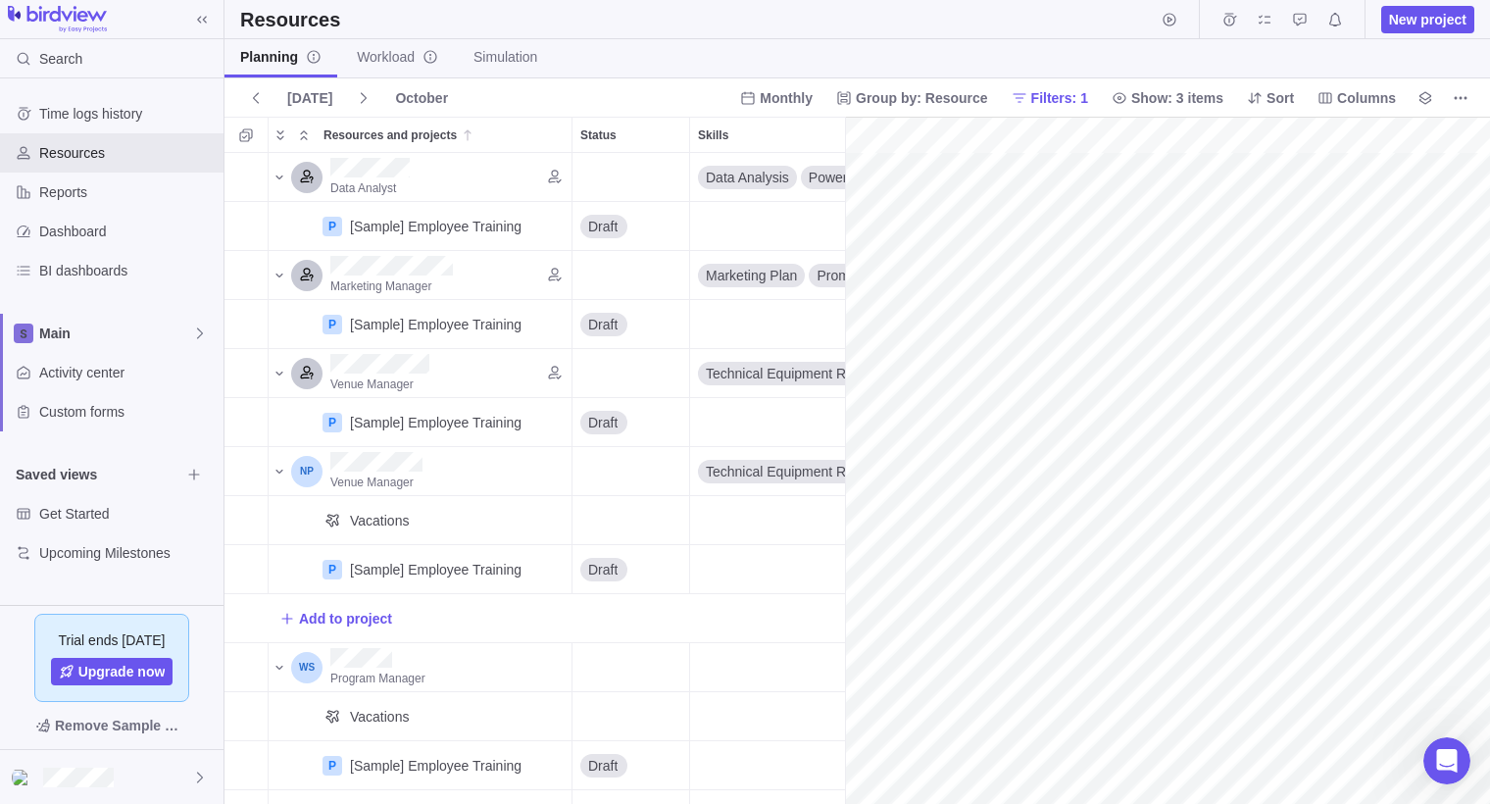
scroll to position [0, 340]
click at [1467, 102] on icon "More actions" at bounding box center [1461, 98] width 16 height 16
click at [1261, 40] on body "Search Time logs history Resources Reports Dashboard BI dashboards Main Activit…" at bounding box center [745, 402] width 1490 height 804
click at [780, 94] on span "Monthly" at bounding box center [786, 98] width 53 height 20
click at [789, 176] on span "Weekly" at bounding box center [772, 178] width 45 height 20
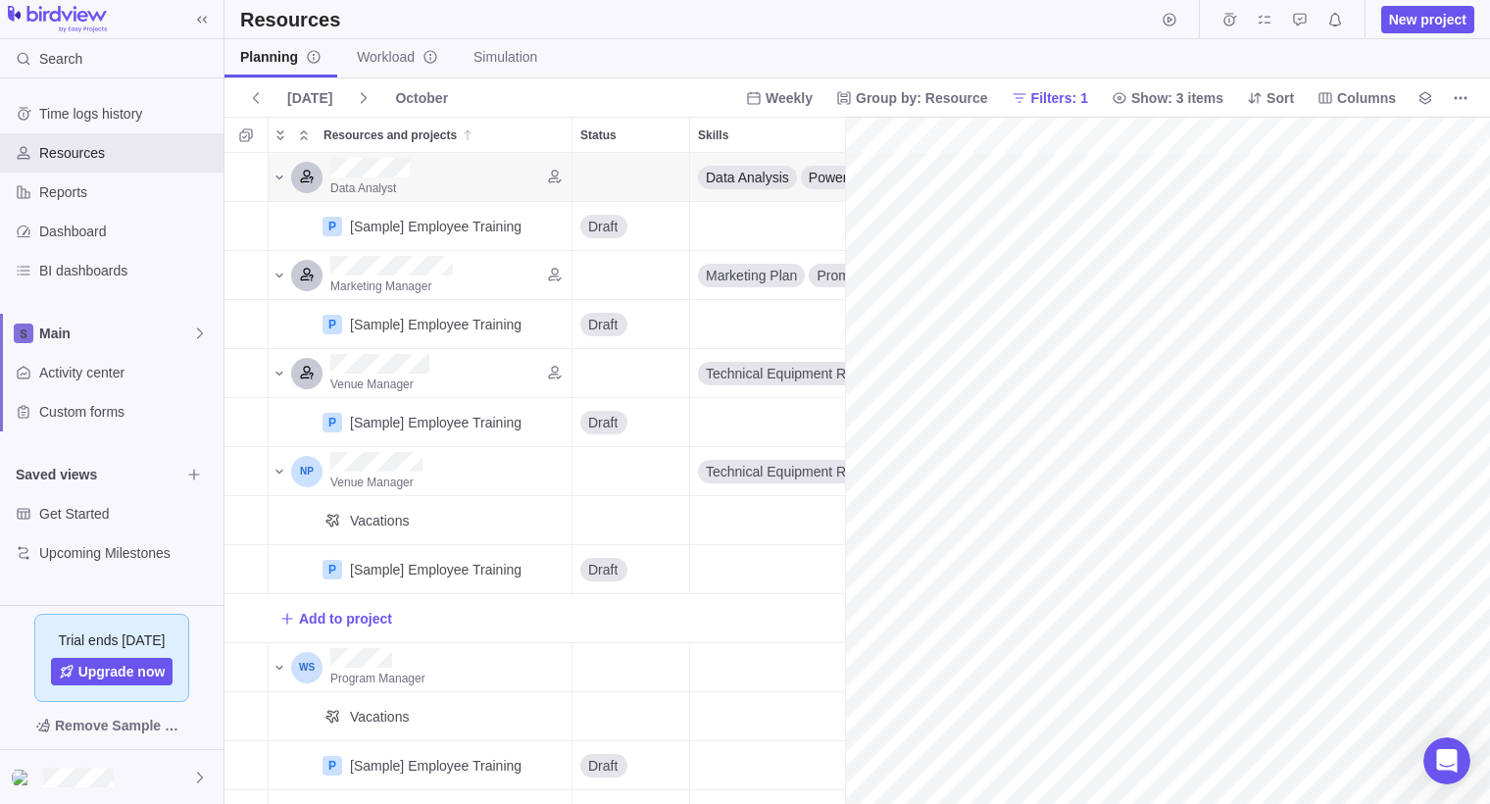
scroll to position [0, 1376]
click at [275, 173] on icon "Resources and projects" at bounding box center [280, 178] width 16 height 16
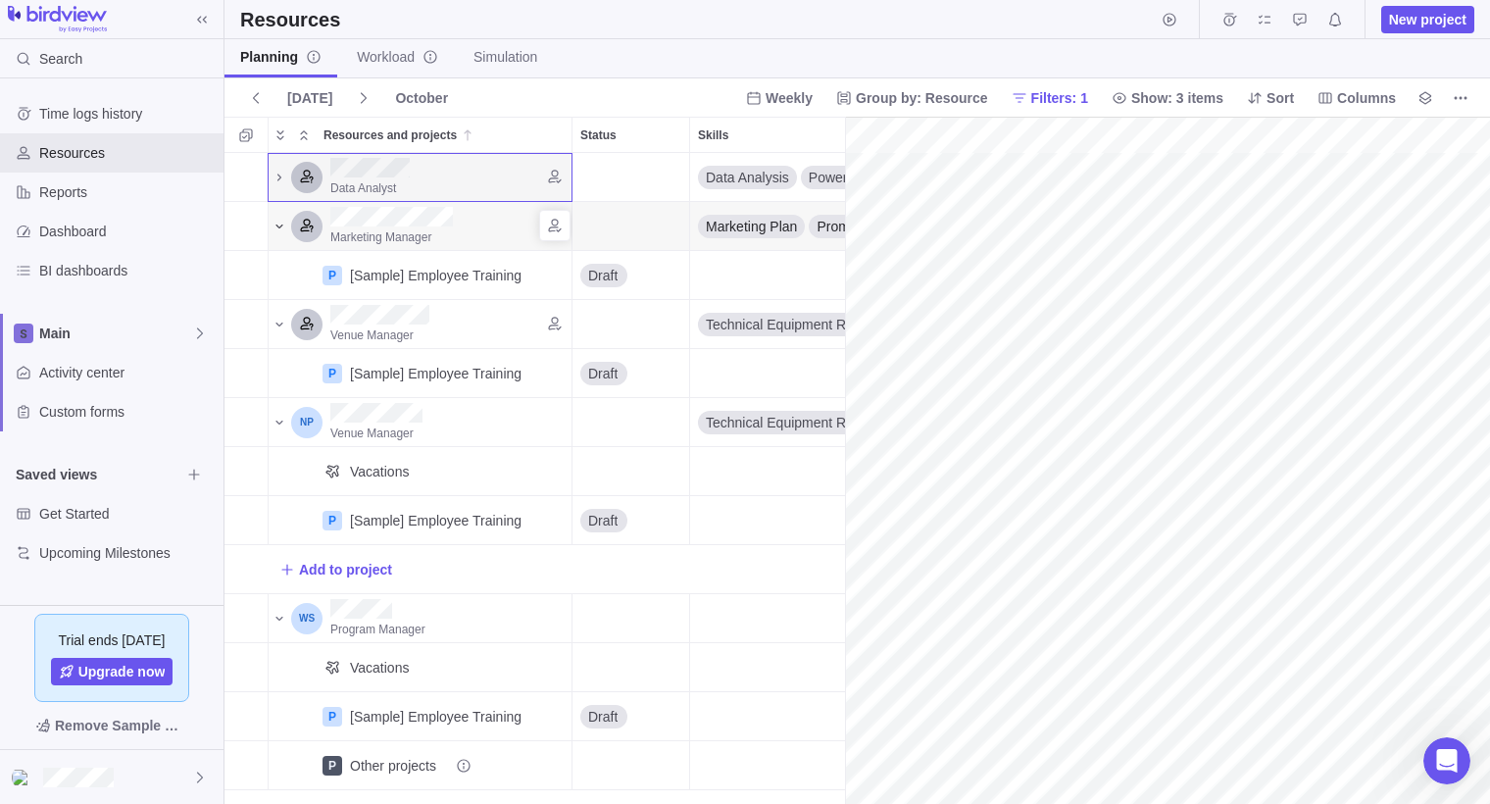
click at [281, 228] on icon "Resources and projects" at bounding box center [280, 227] width 16 height 16
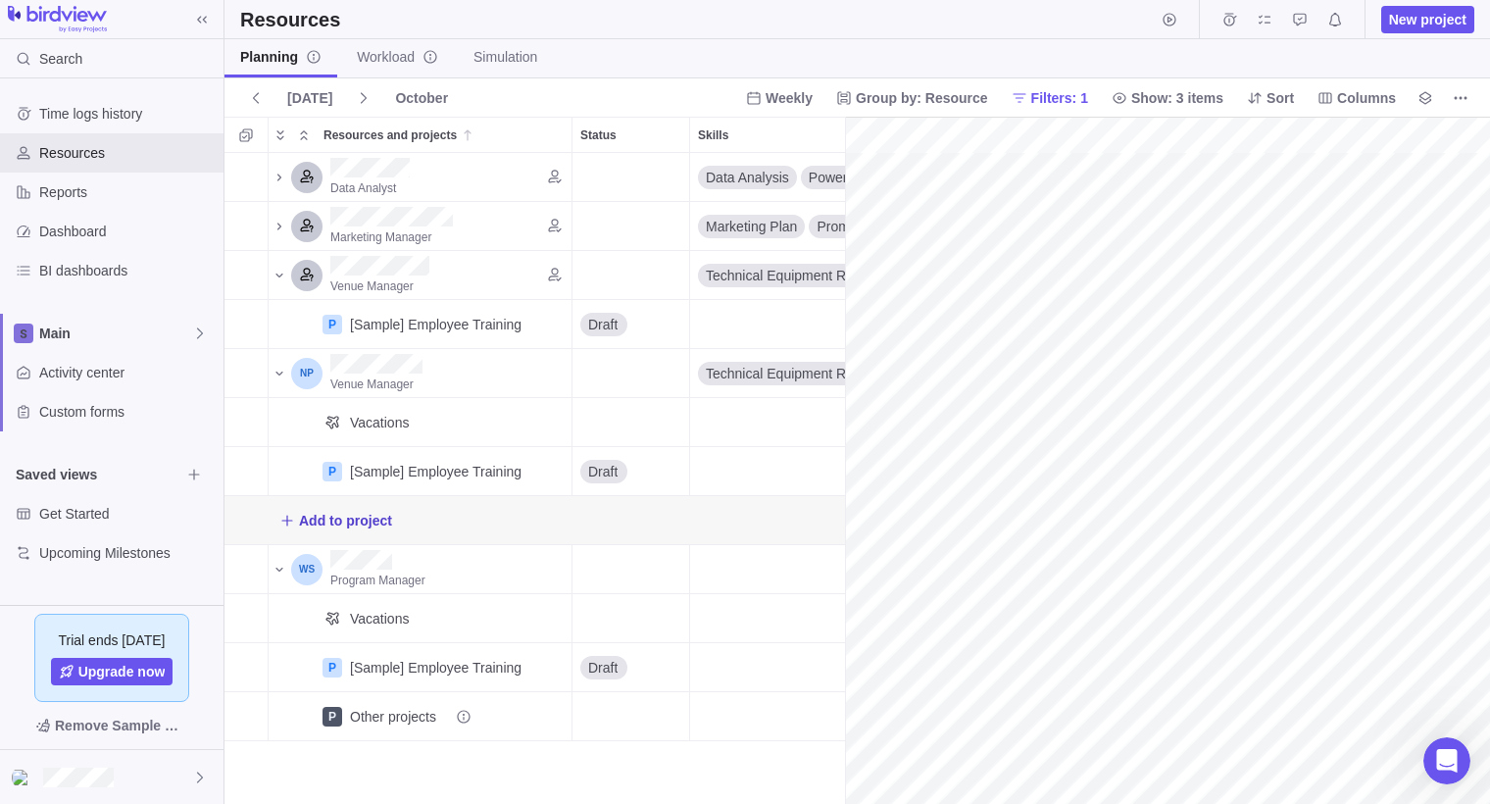
click at [376, 527] on span "Add to project" at bounding box center [345, 521] width 93 height 20
click at [477, 430] on div "Data Analyst Data Analysis Power BI Event Performance Metrics Python 8h 14h 24m…" at bounding box center [535, 478] width 621 height 651
click at [1395, 21] on span "New project" at bounding box center [1427, 20] width 77 height 20
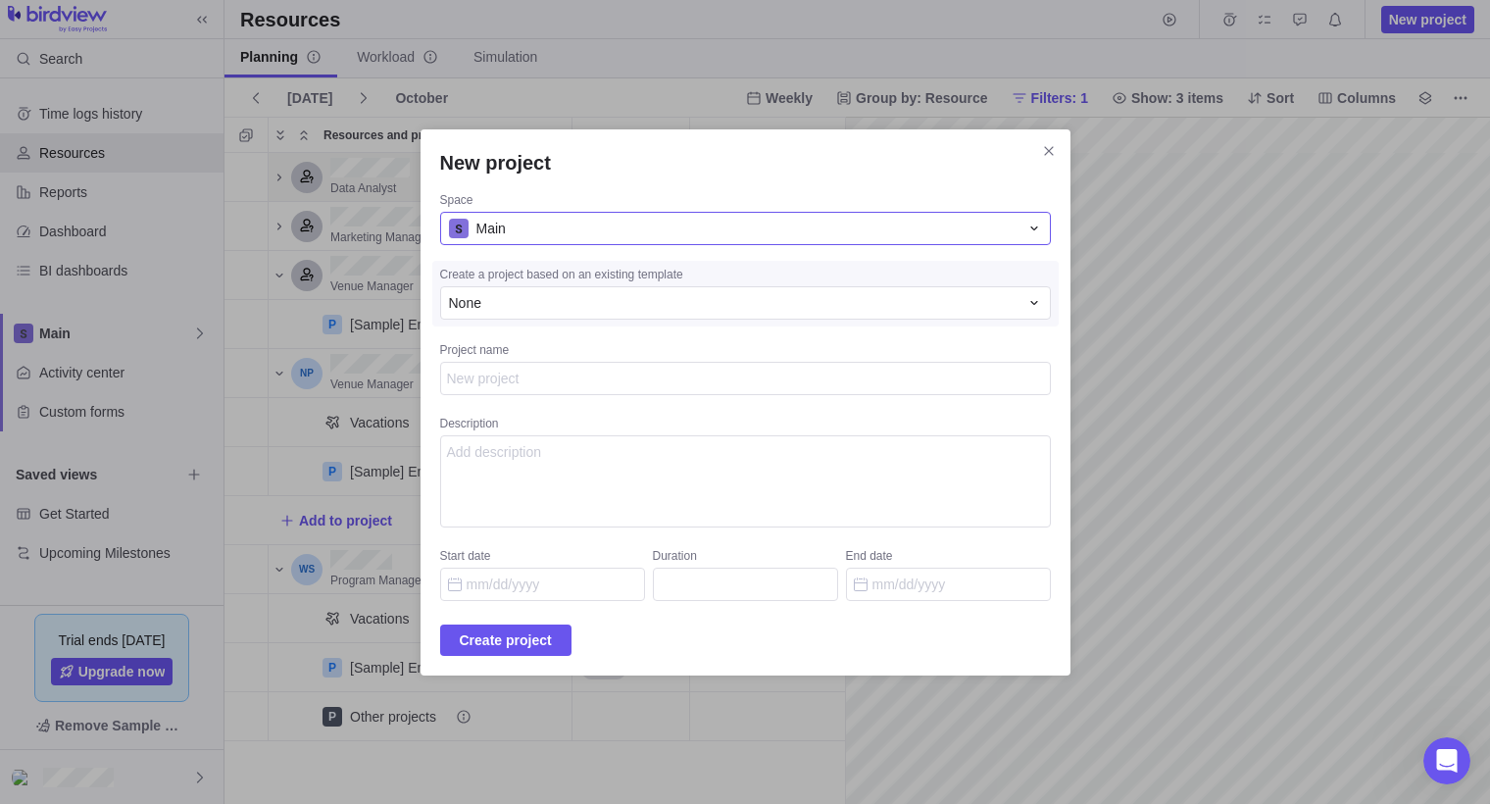
type textarea "x"
click at [1016, 220] on div "Main" at bounding box center [745, 228] width 611 height 33
click at [952, 181] on div "New project Space Main Main Create a project based on an existing template None…" at bounding box center [745, 402] width 1490 height 804
click at [958, 290] on div "None" at bounding box center [745, 302] width 611 height 33
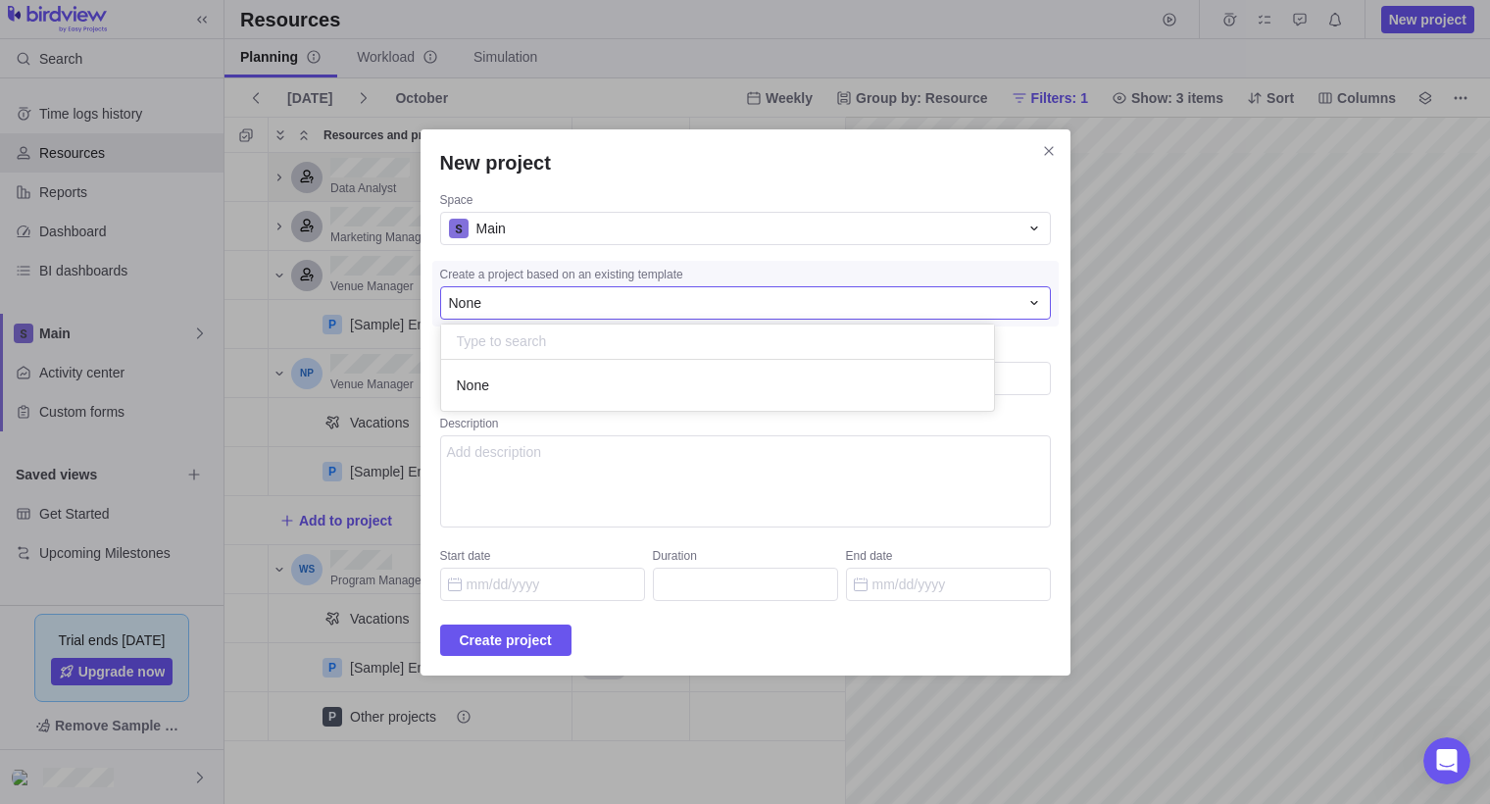
click at [893, 174] on div "New project Space Main Create a project based on an existing template None None…" at bounding box center [745, 402] width 1490 height 804
click at [1041, 152] on icon "Close" at bounding box center [1049, 151] width 16 height 16
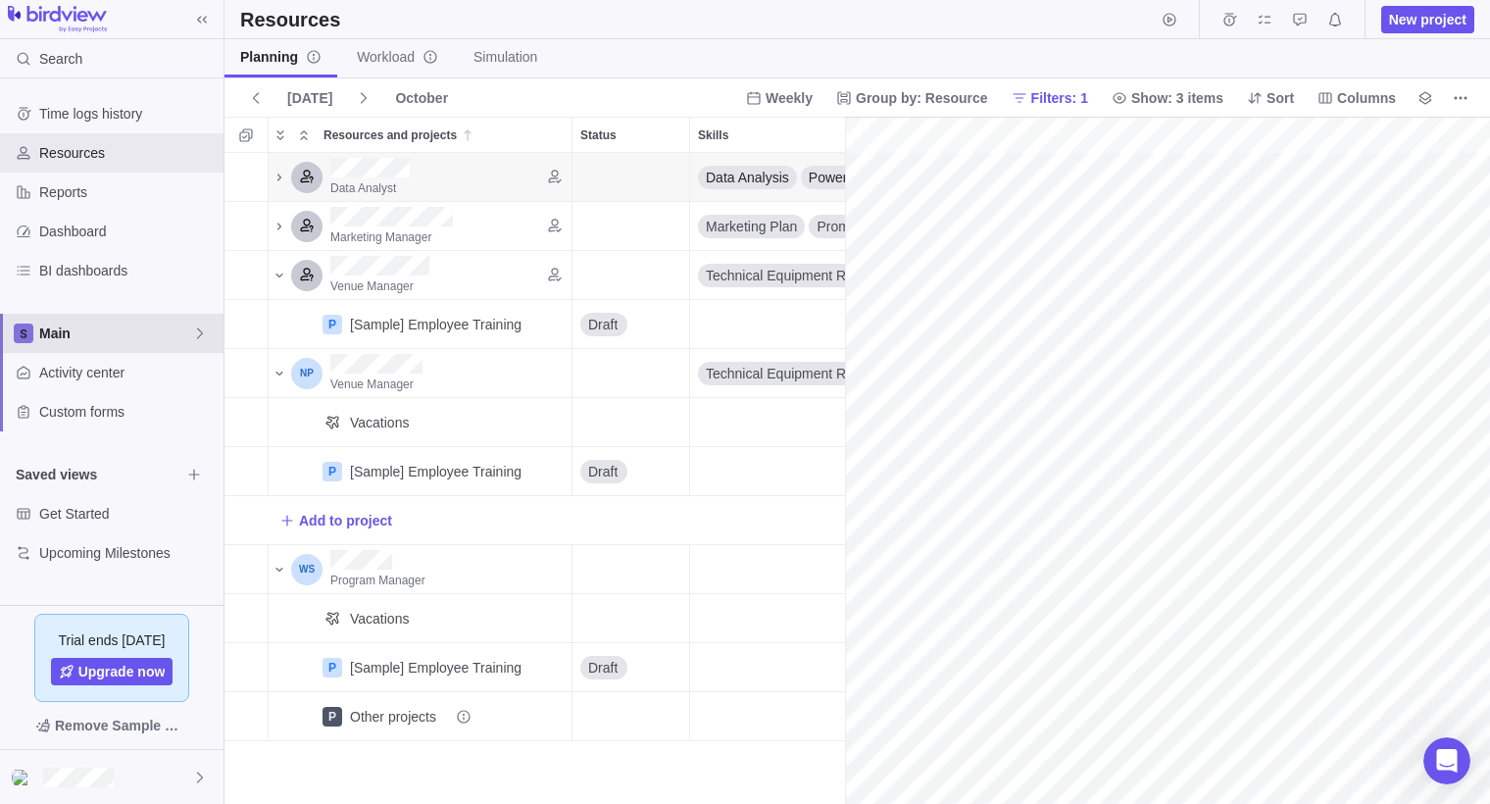
click at [165, 332] on span "Main" at bounding box center [115, 334] width 153 height 20
click at [702, 28] on body "Search Time logs history Resources Reports Dashboard BI dashboards Main Activit…" at bounding box center [745, 402] width 1490 height 804
click at [130, 148] on span "Resources" at bounding box center [127, 153] width 176 height 20
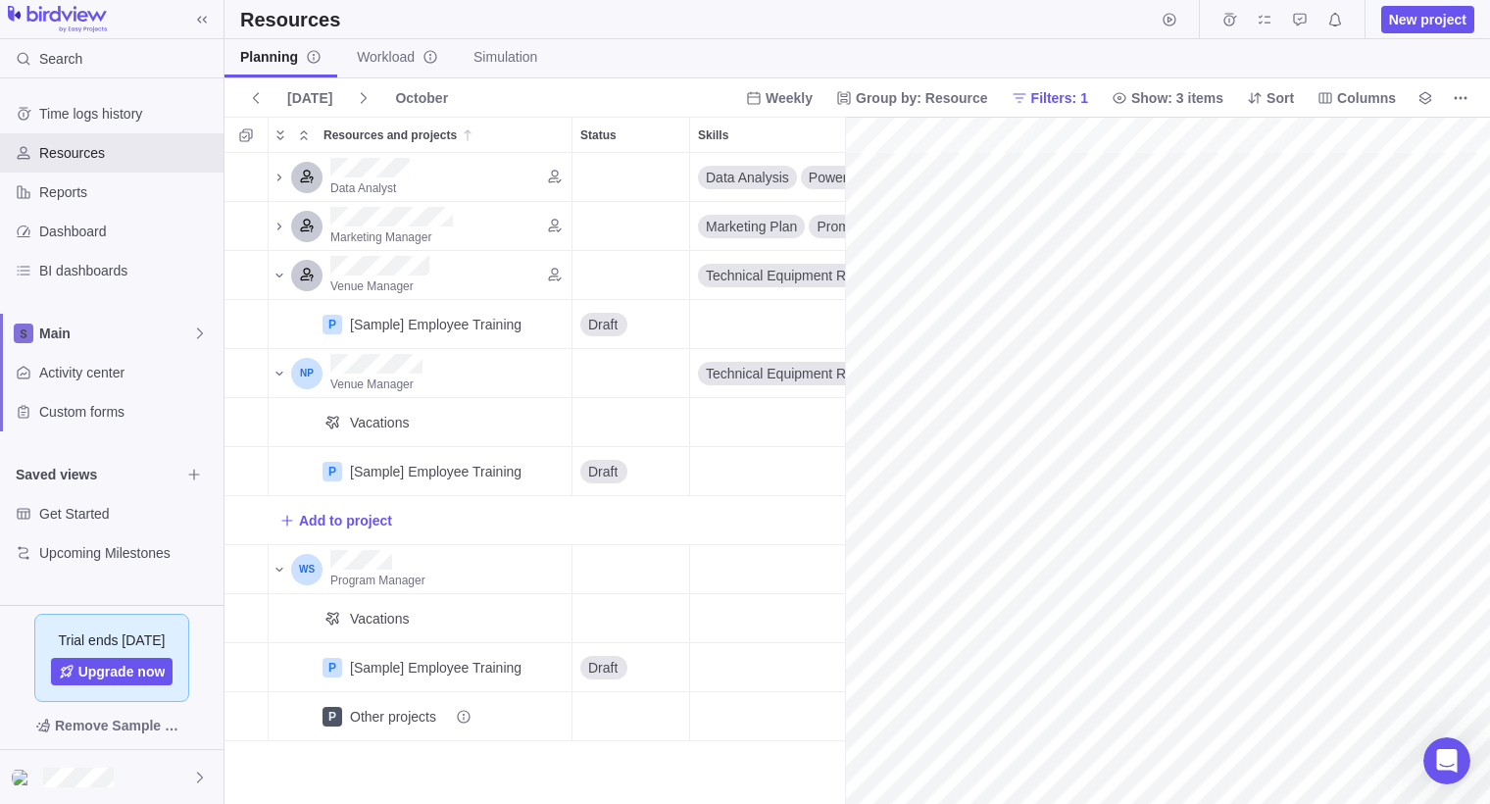
click at [1098, 54] on div "Planning Workload Simulation" at bounding box center [858, 58] width 1266 height 39
